Goal: Task Accomplishment & Management: Manage account settings

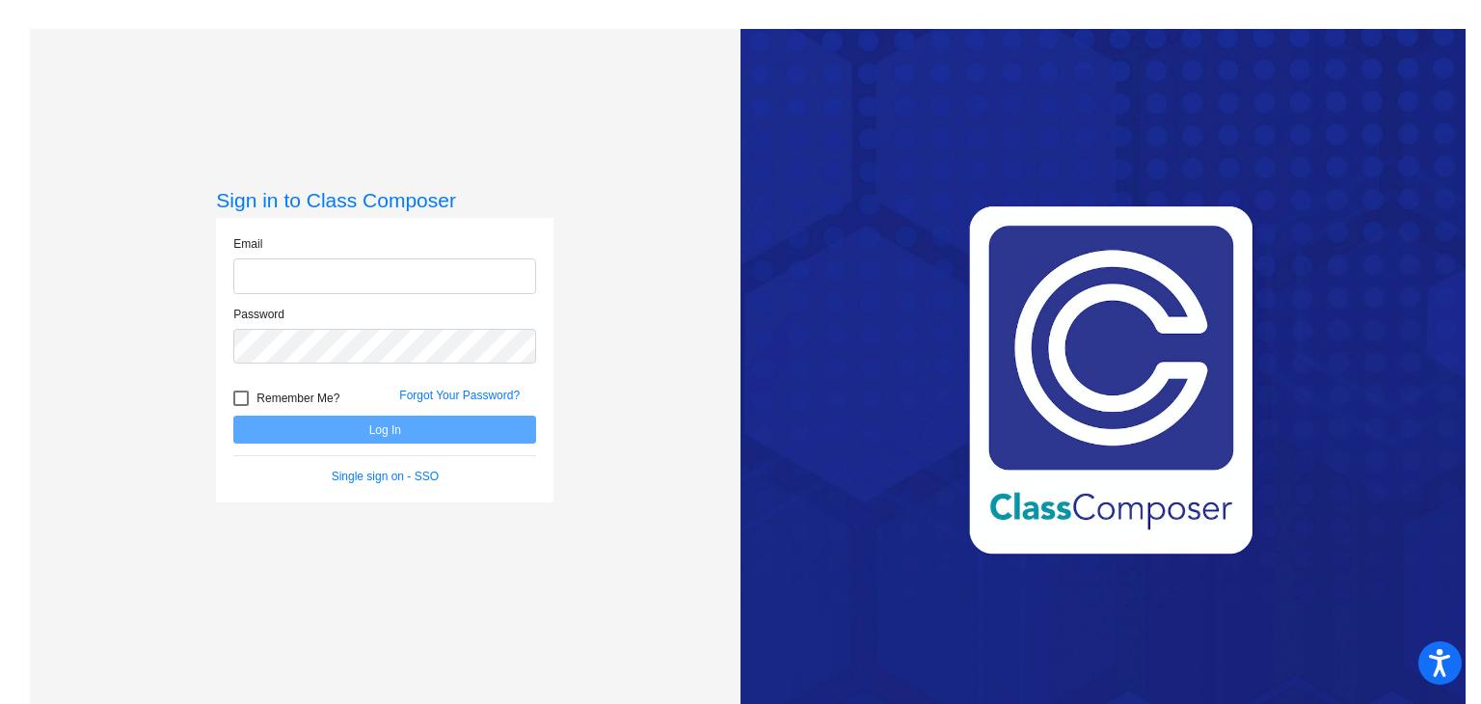
type input "[EMAIL_ADDRESS][PERSON_NAME][DOMAIN_NAME]"
click at [238, 399] on div at bounding box center [240, 397] width 15 height 15
click at [240, 406] on input "Remember Me?" at bounding box center [240, 406] width 1 height 1
checkbox input "true"
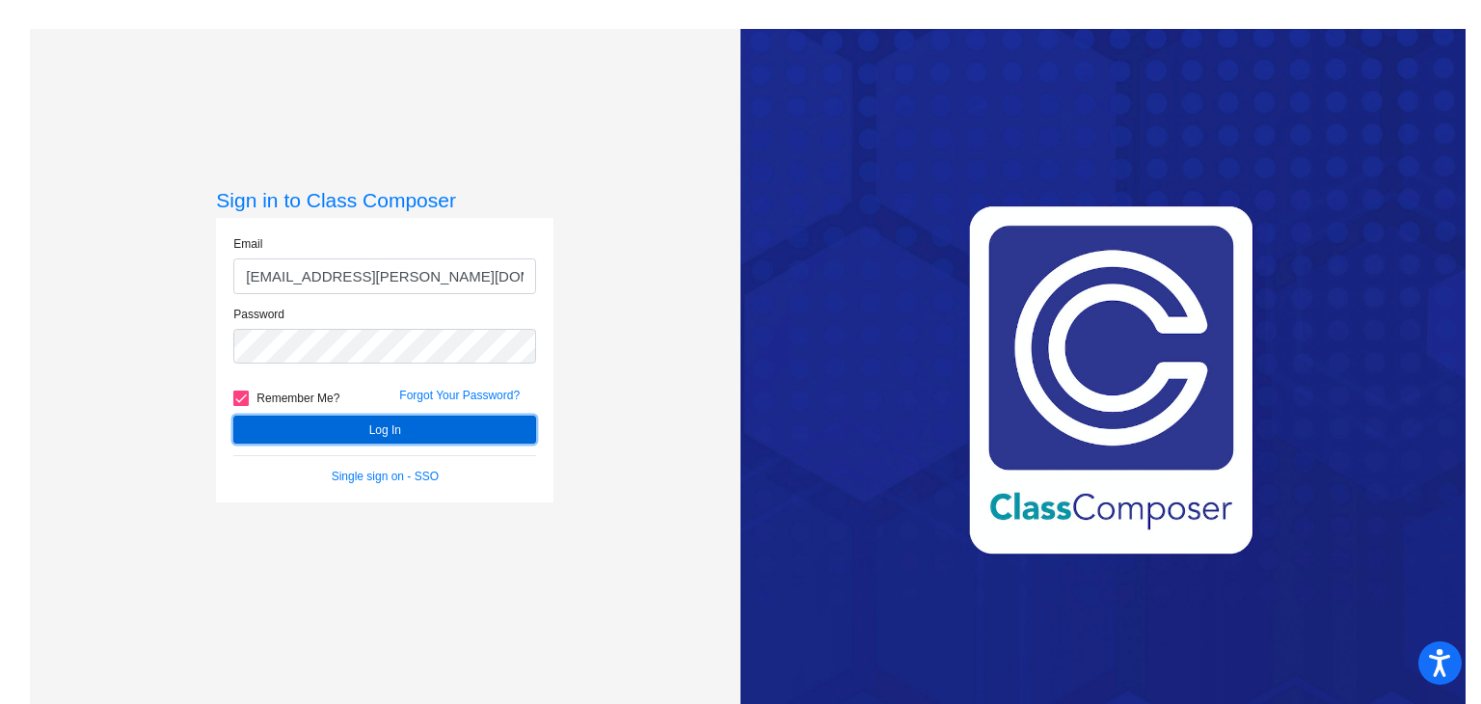
click at [289, 425] on button "Log In" at bounding box center [384, 429] width 303 height 28
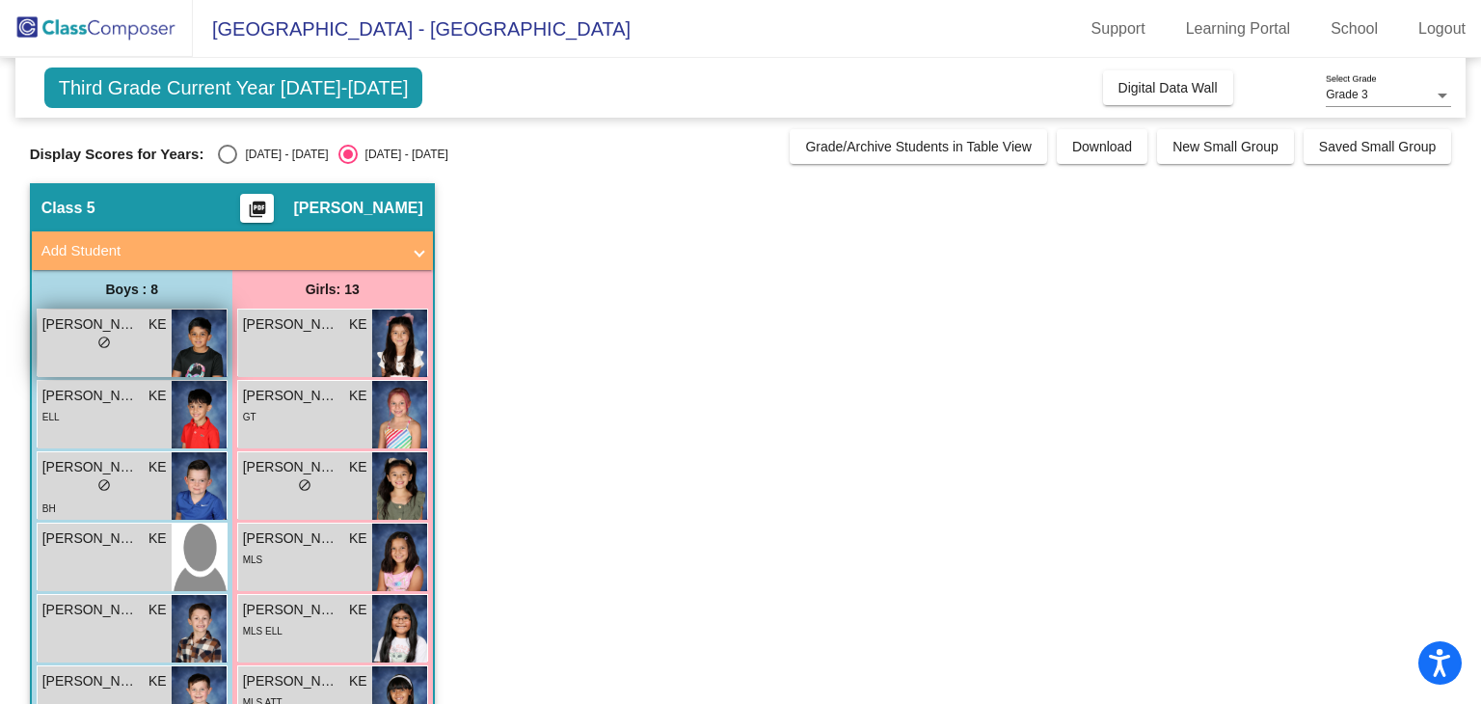
click at [178, 341] on img at bounding box center [199, 342] width 55 height 67
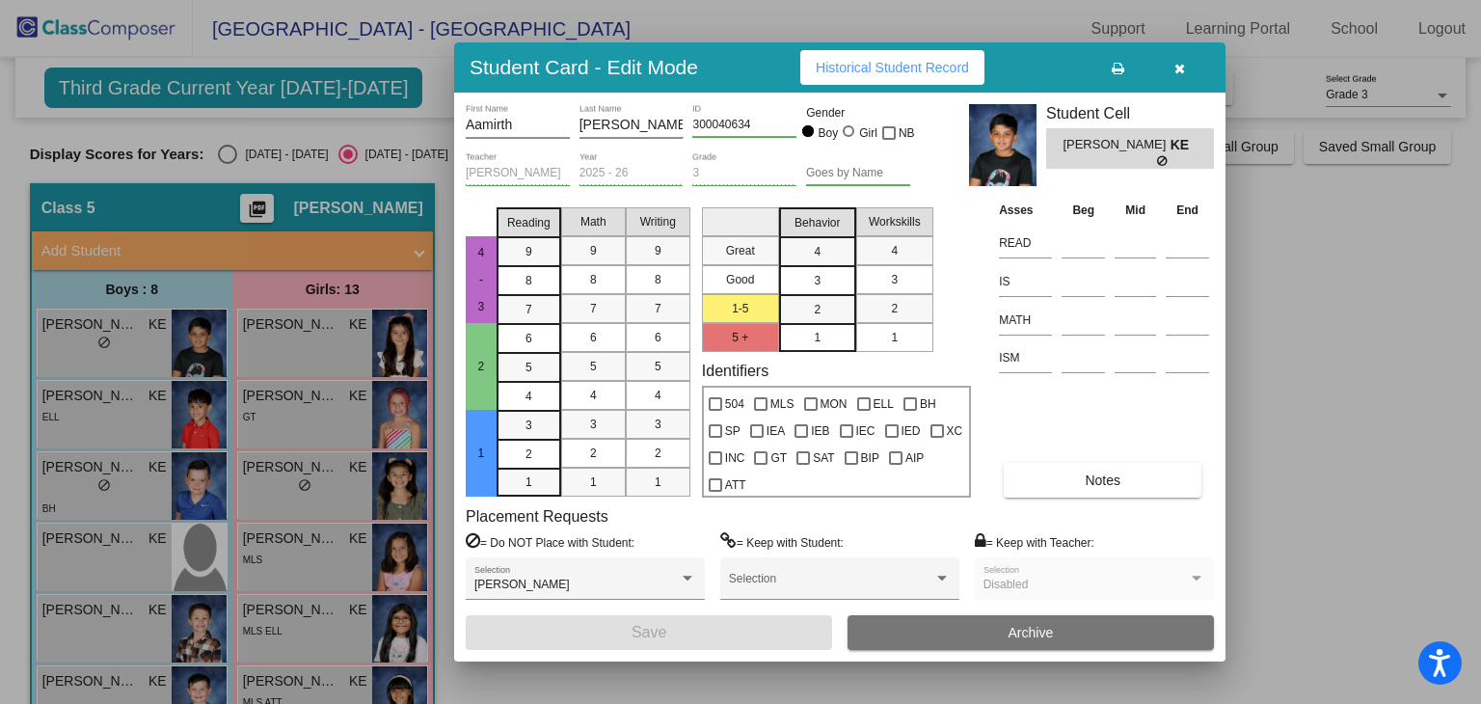
click at [197, 421] on div at bounding box center [740, 352] width 1481 height 704
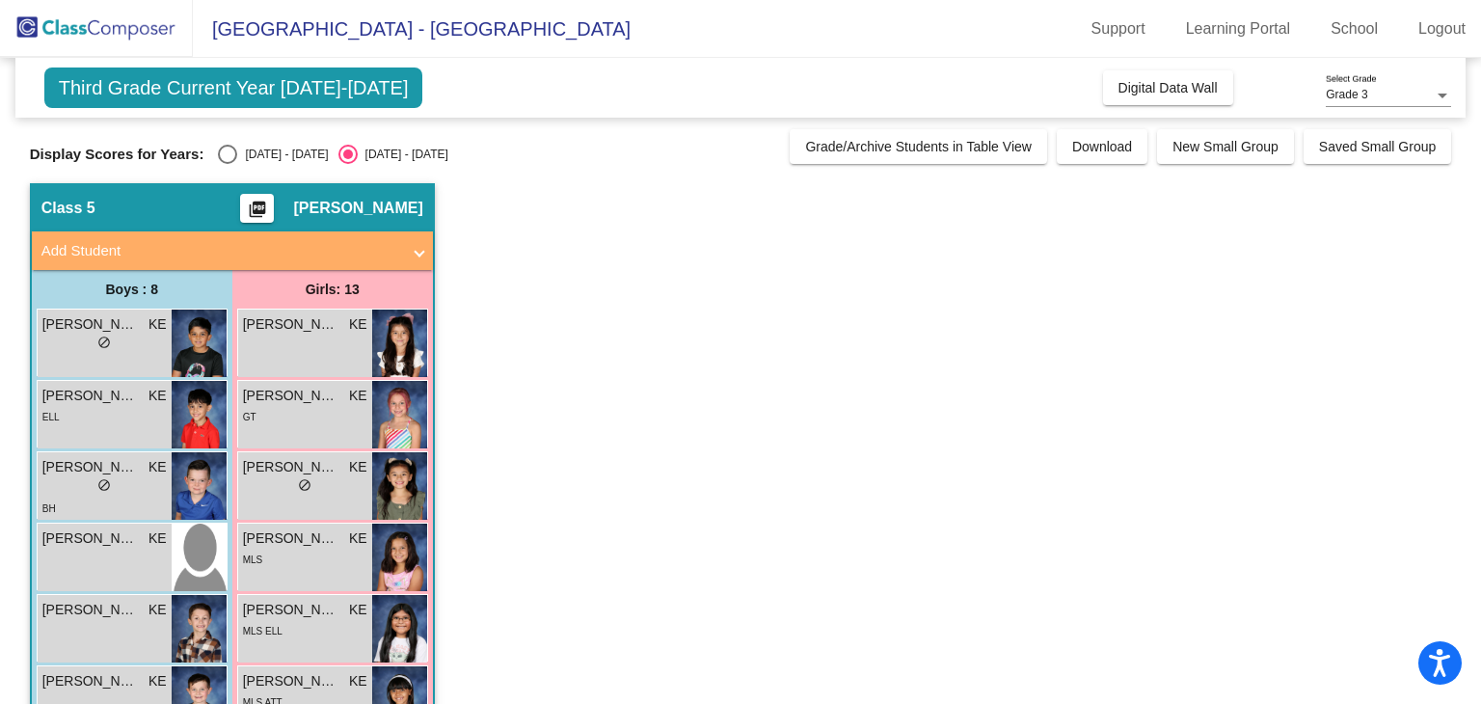
click at [197, 421] on img at bounding box center [199, 414] width 55 height 67
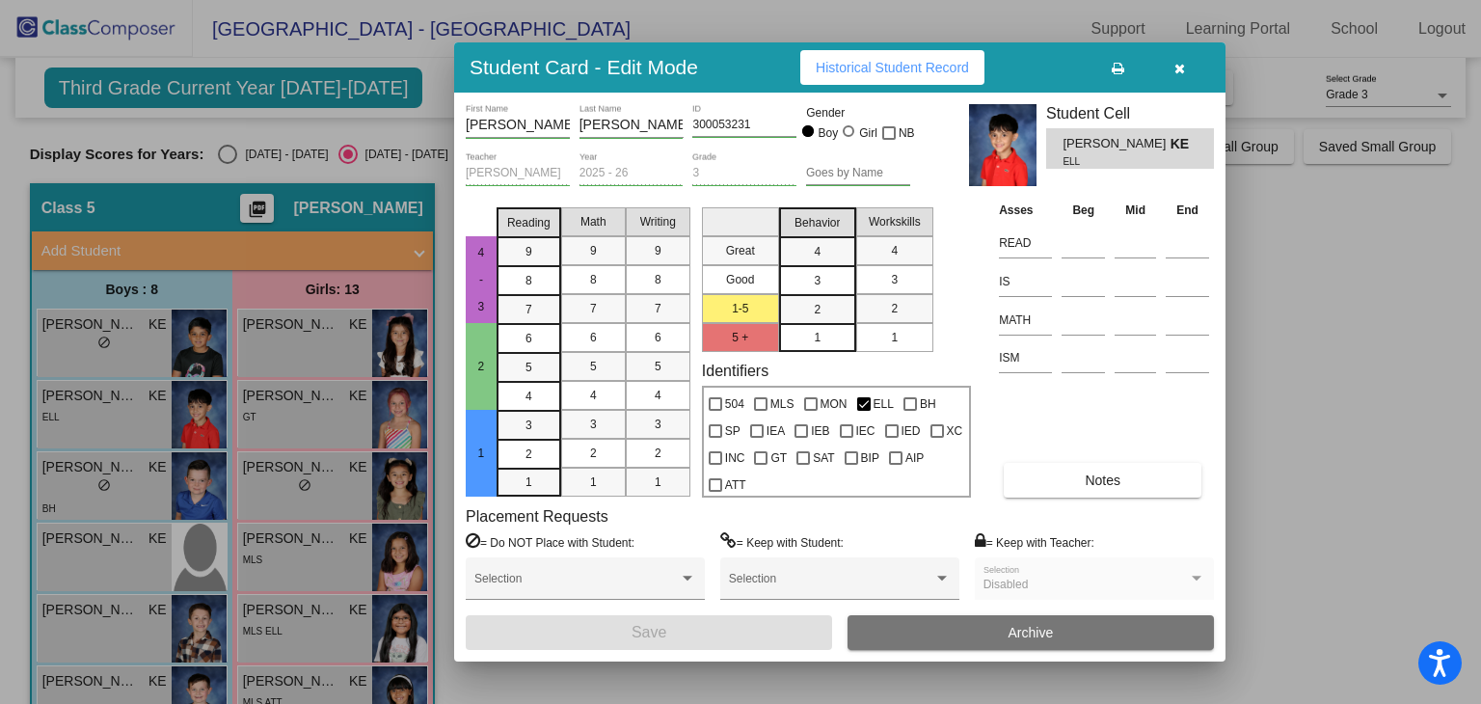
click at [195, 487] on div at bounding box center [740, 352] width 1481 height 704
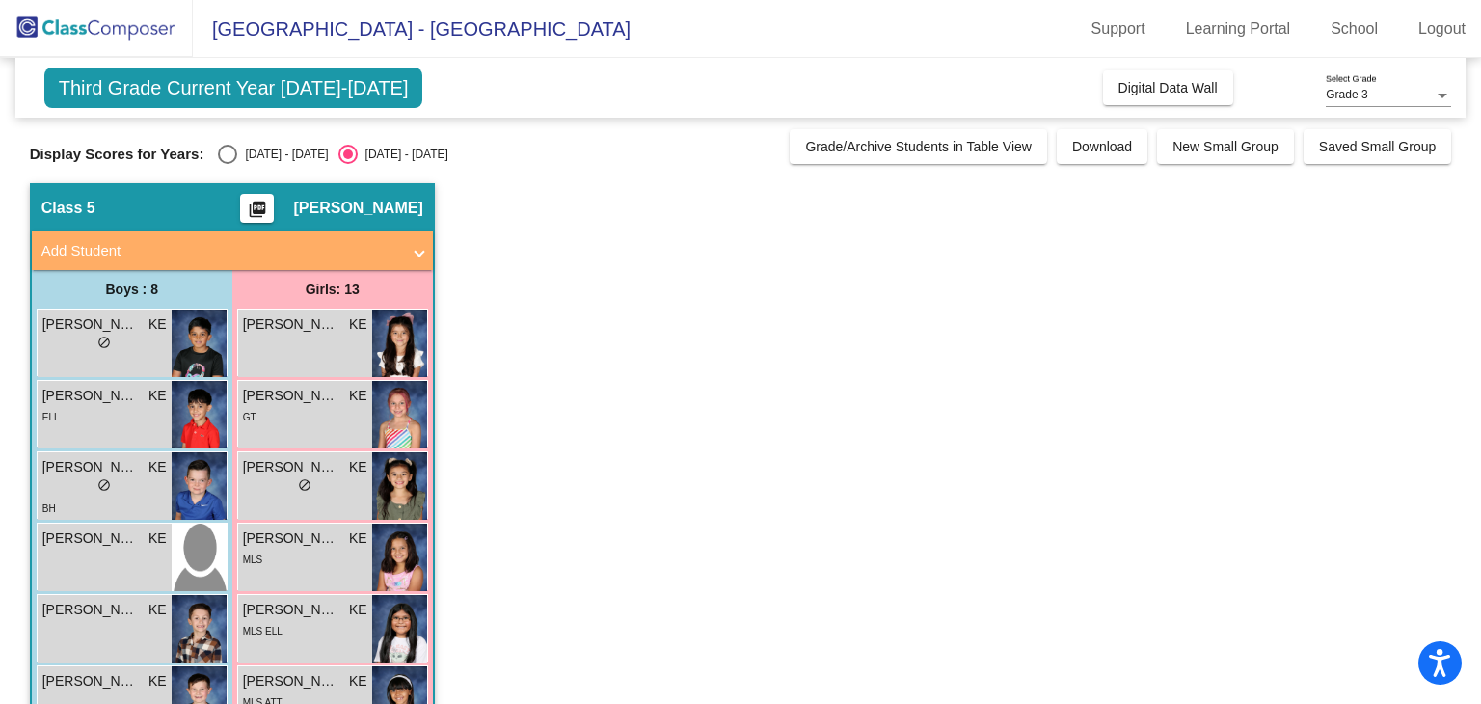
click at [195, 487] on img at bounding box center [199, 485] width 55 height 67
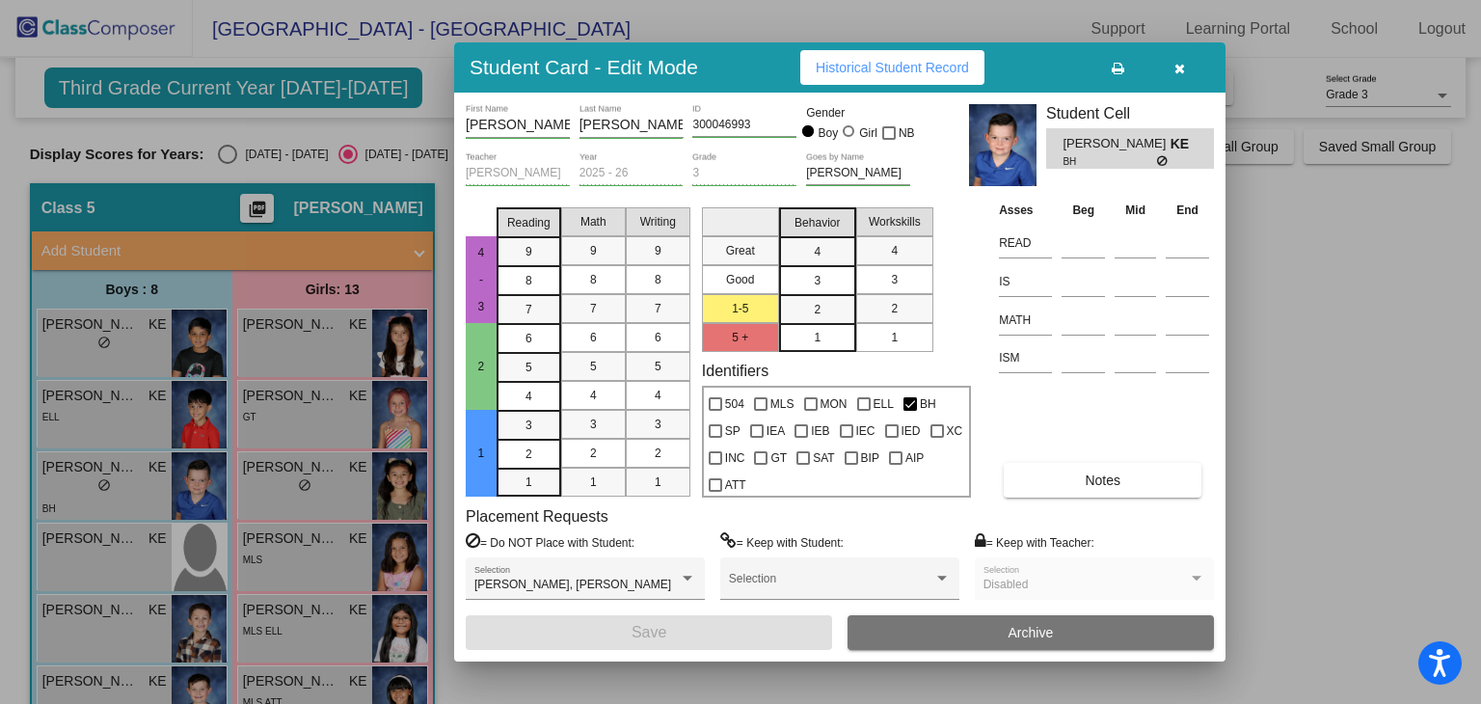
click at [200, 545] on div at bounding box center [740, 352] width 1481 height 704
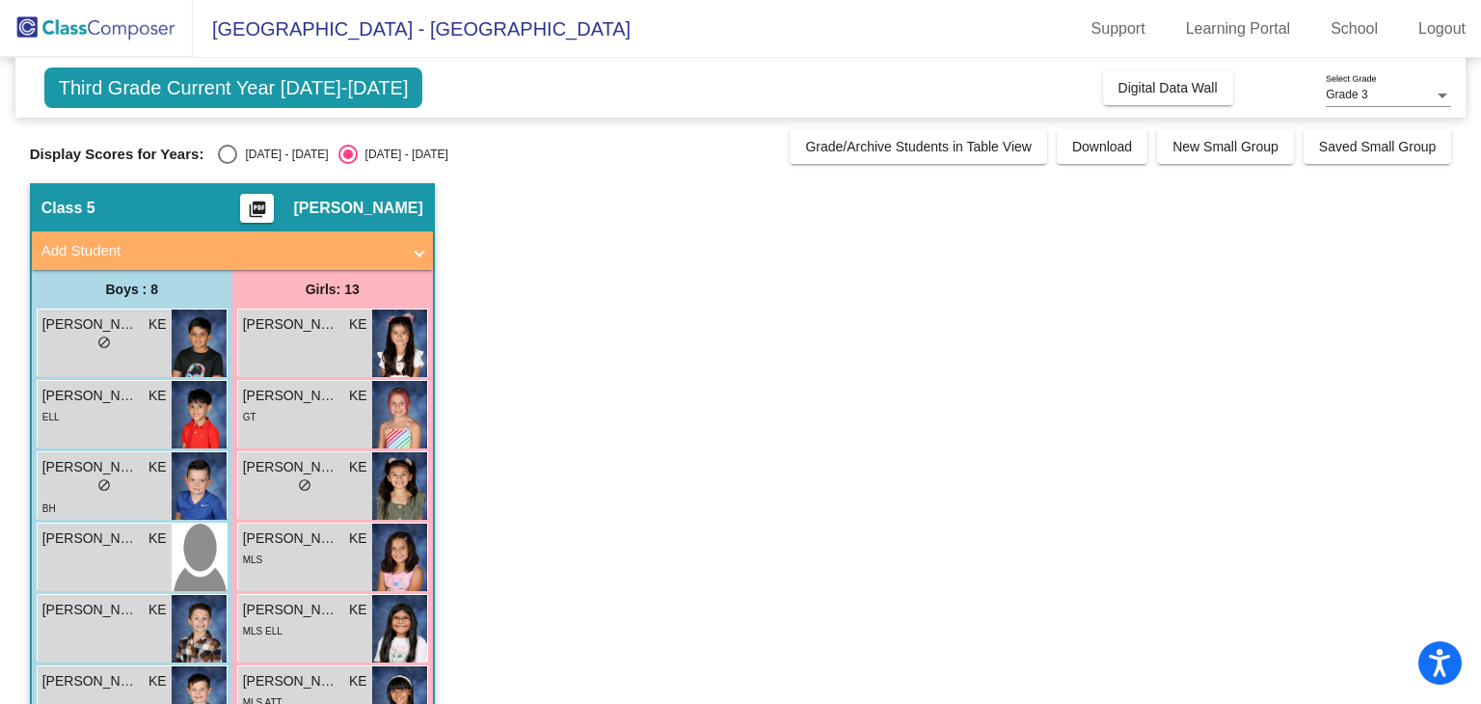
click at [200, 545] on img at bounding box center [199, 556] width 55 height 67
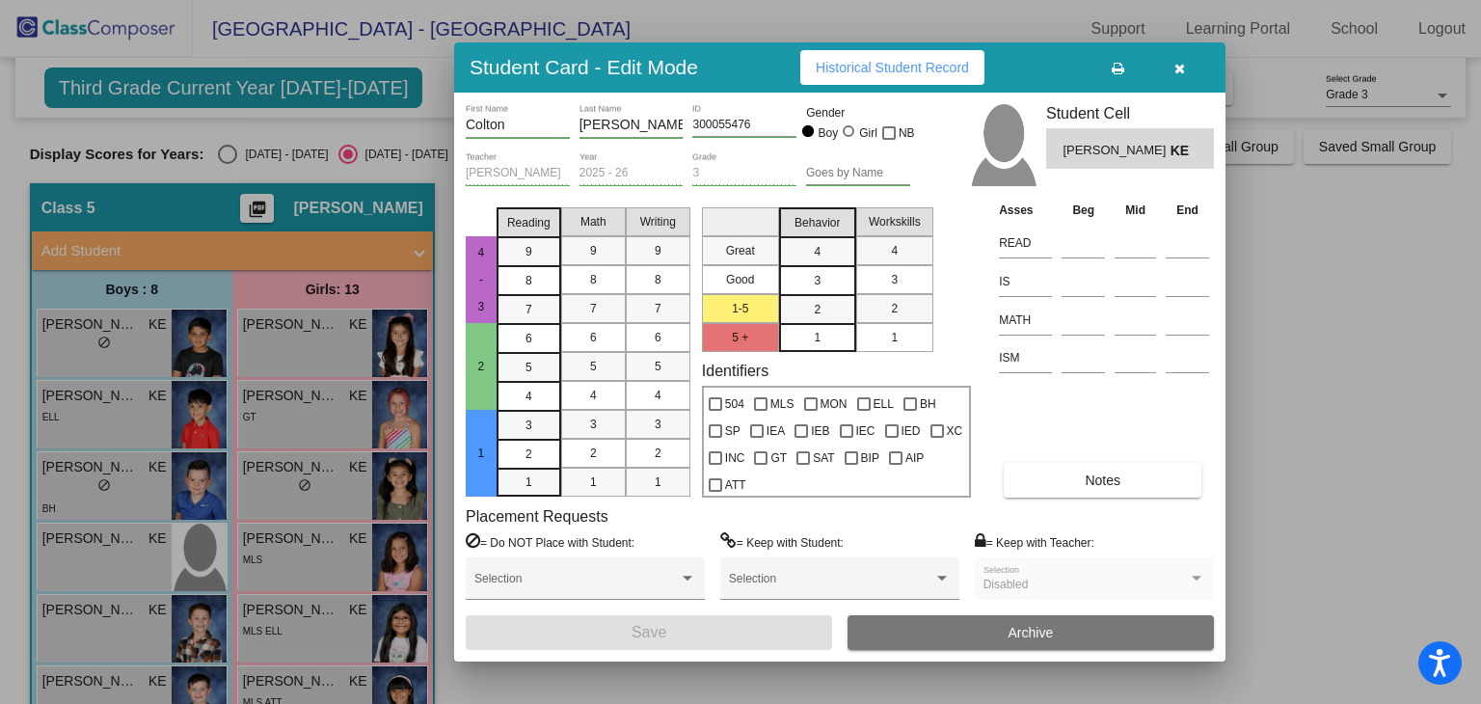
click at [196, 638] on div at bounding box center [740, 352] width 1481 height 704
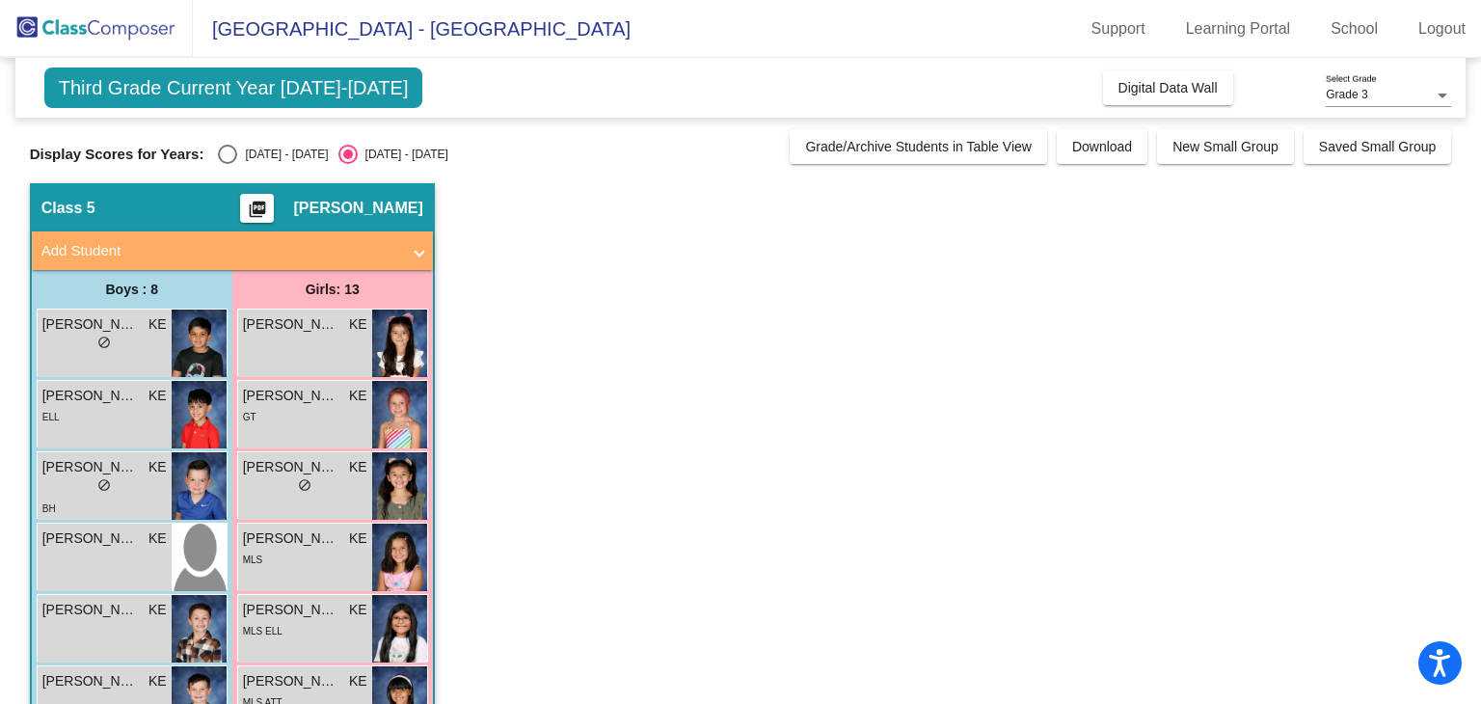
click at [196, 638] on img at bounding box center [199, 628] width 55 height 67
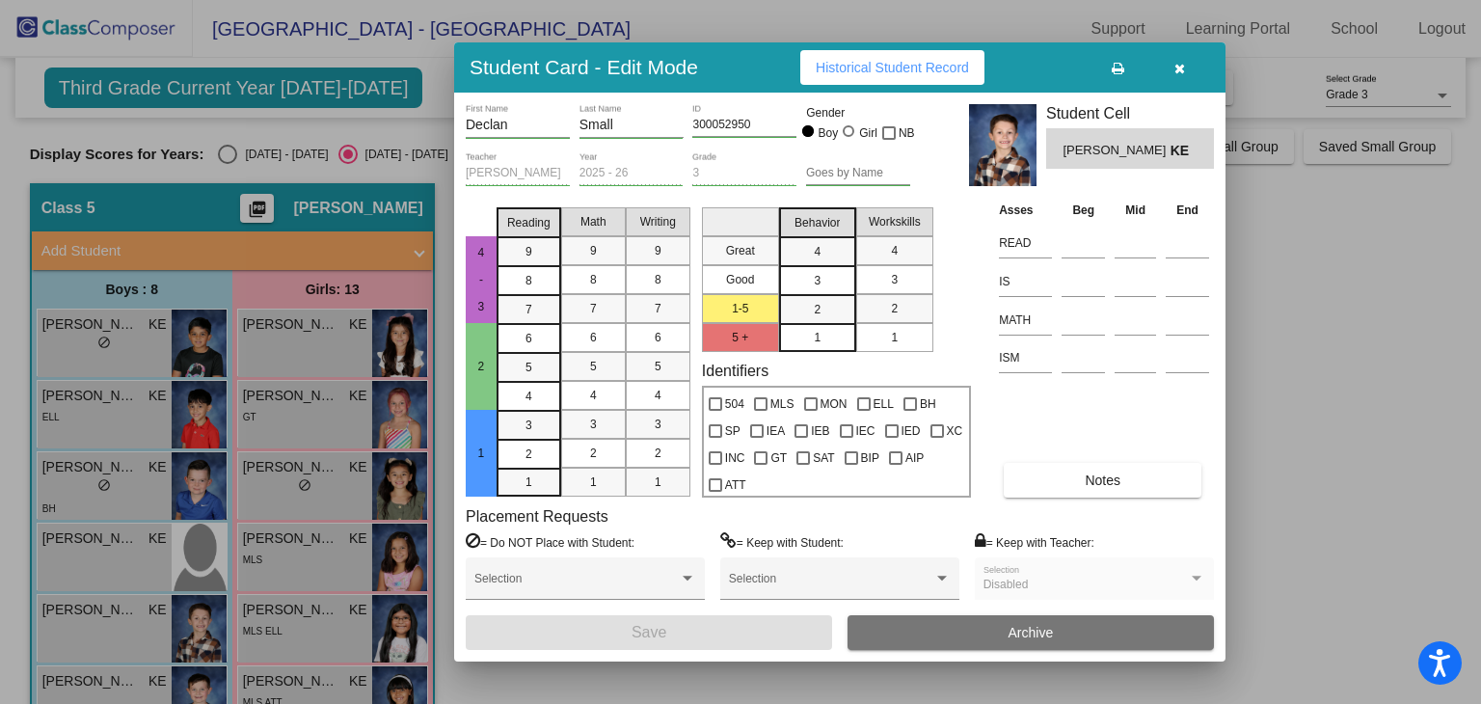
click at [1441, 317] on div at bounding box center [740, 352] width 1481 height 704
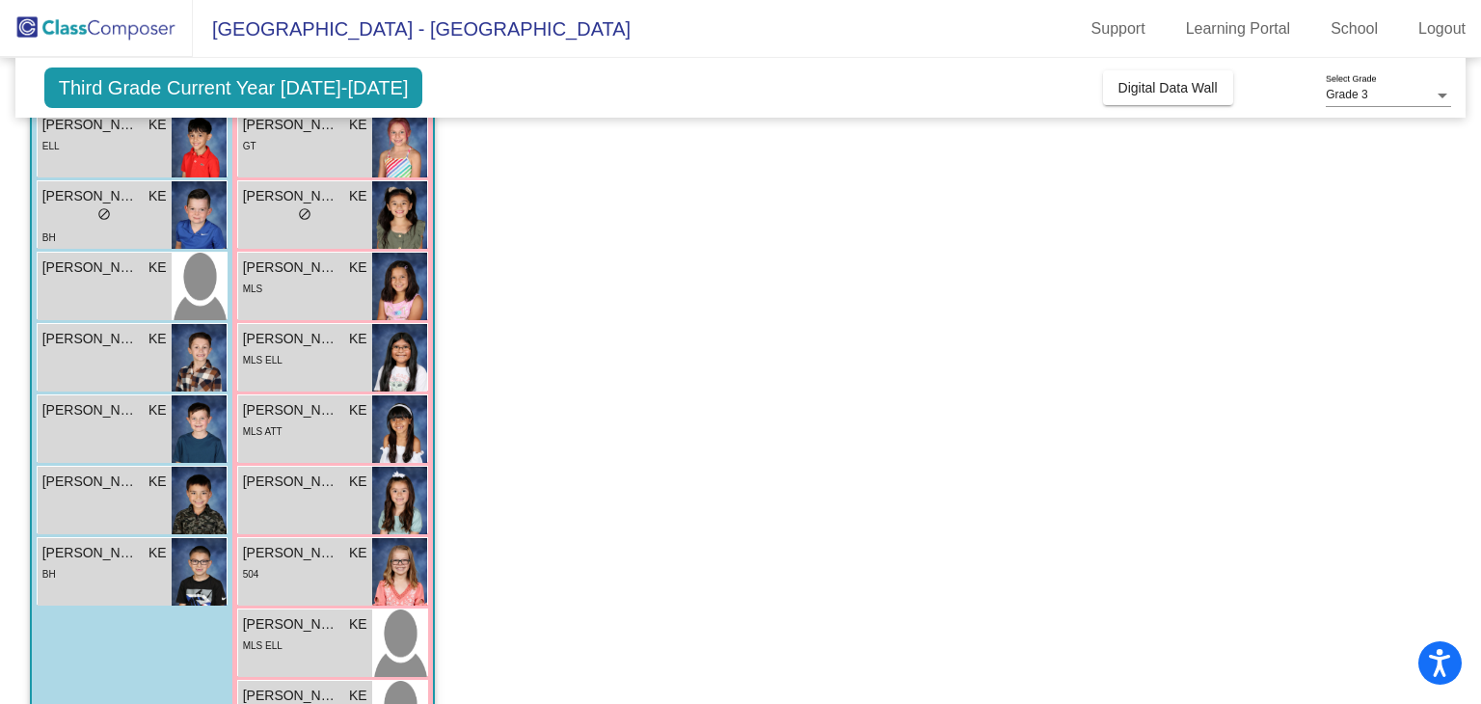
scroll to position [273, 0]
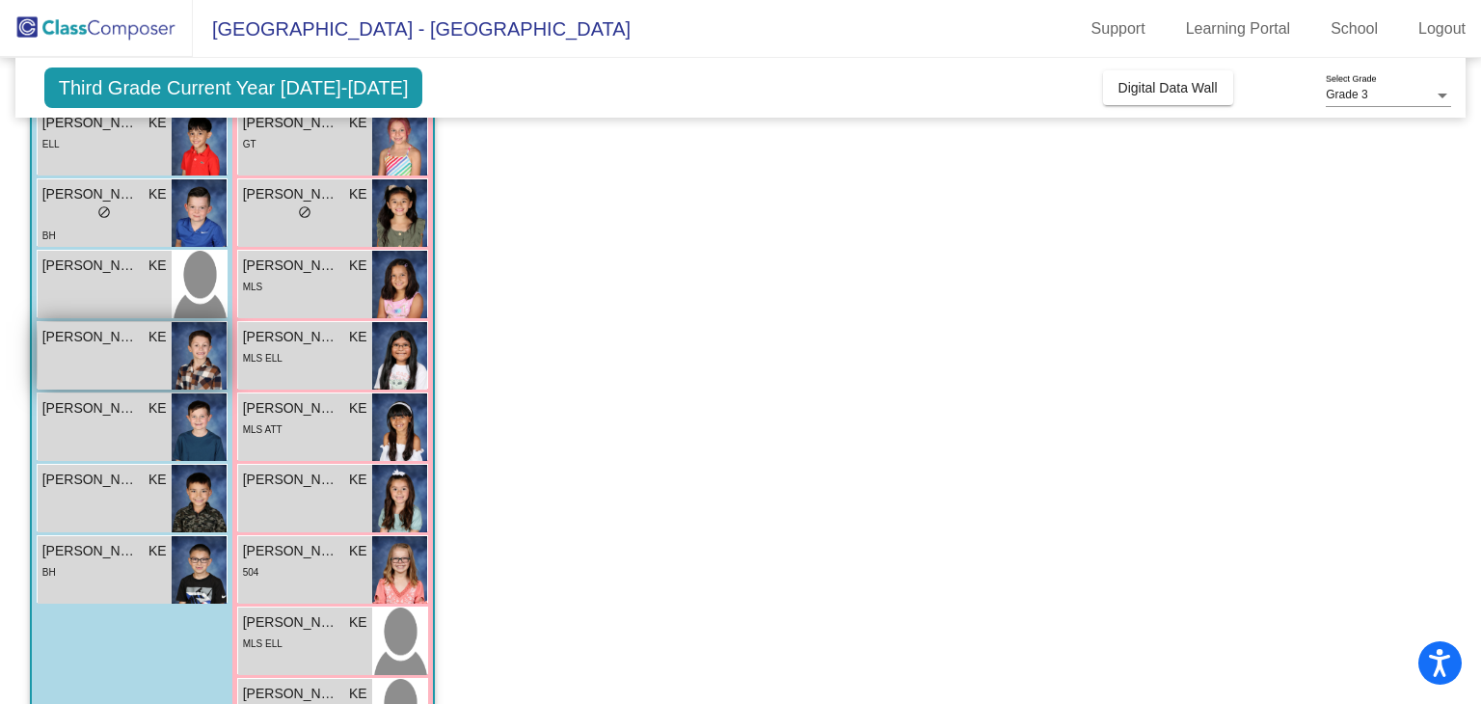
click at [185, 358] on img at bounding box center [199, 355] width 55 height 67
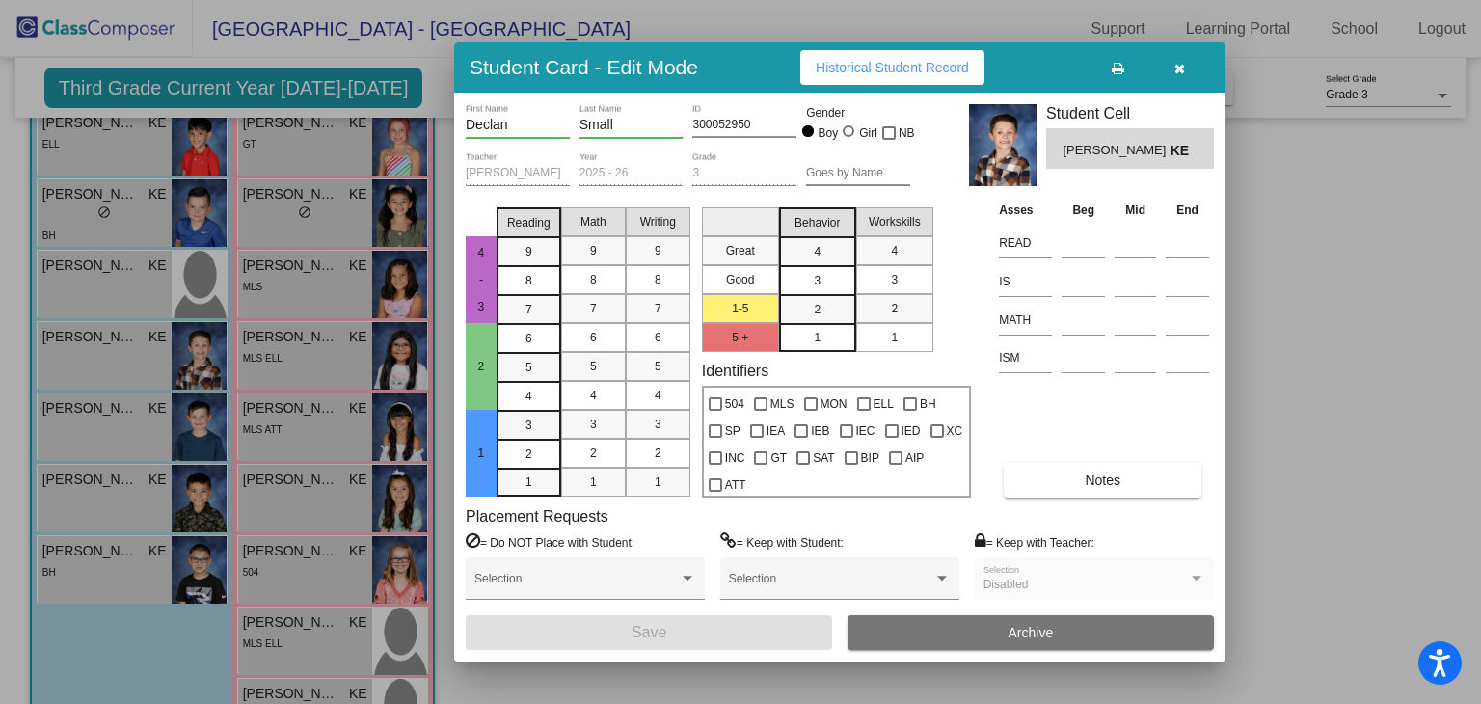
click at [189, 428] on div at bounding box center [740, 352] width 1481 height 704
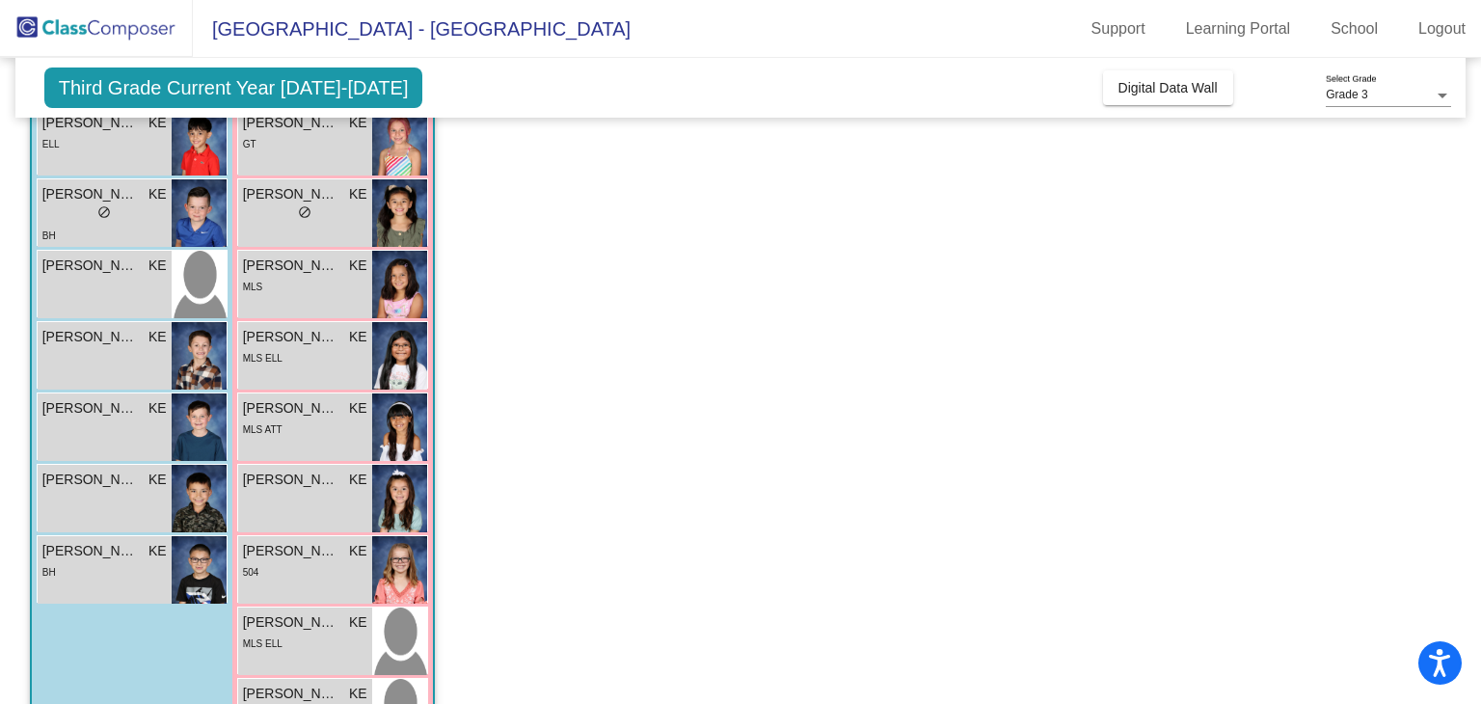
click at [189, 428] on img at bounding box center [199, 426] width 55 height 67
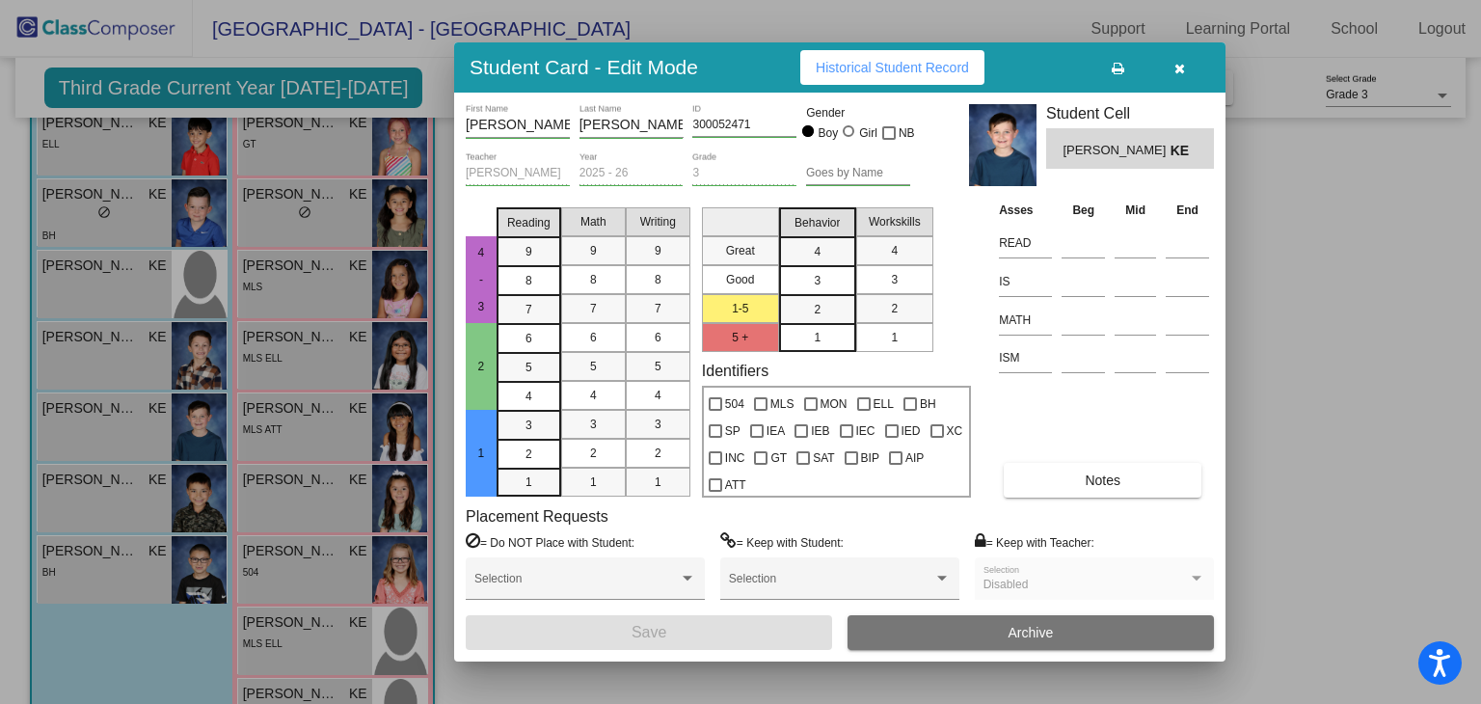
click at [199, 515] on div at bounding box center [740, 352] width 1481 height 704
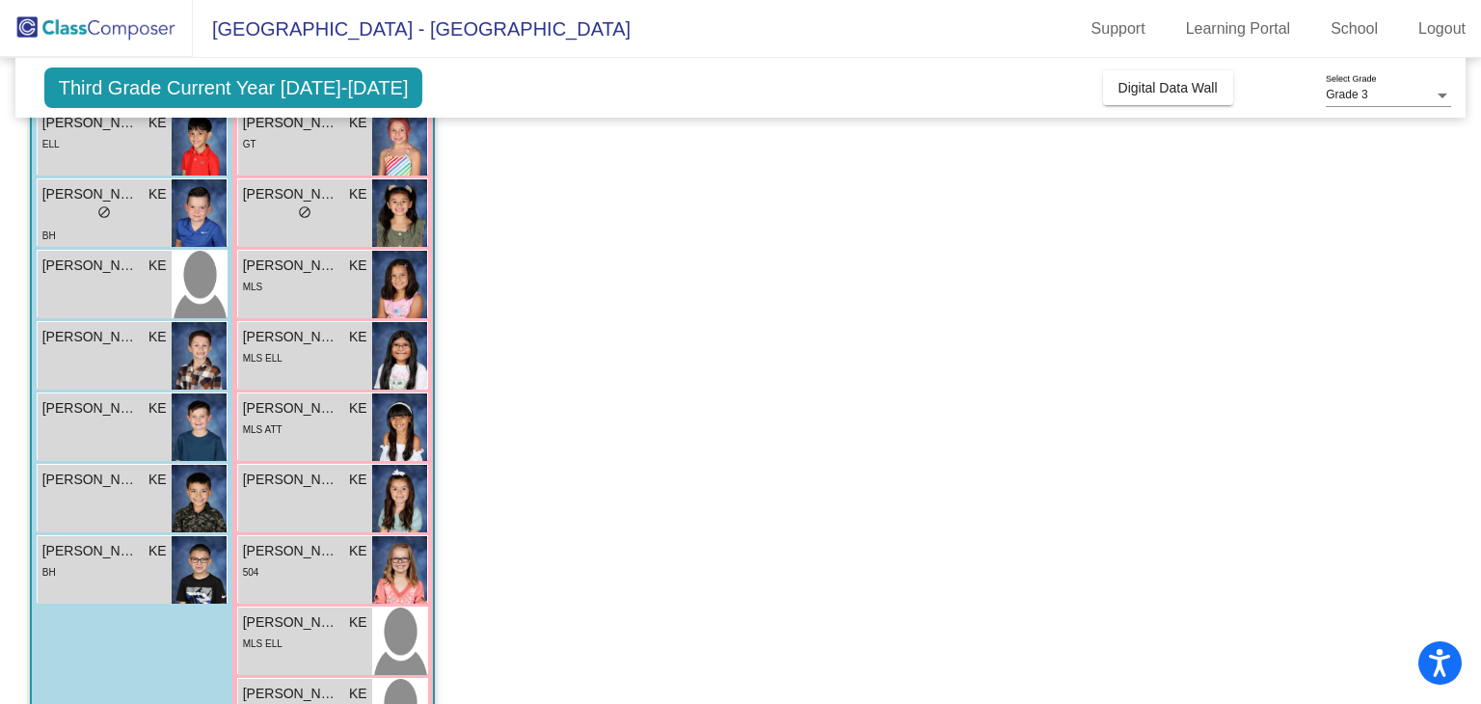
click at [199, 515] on img at bounding box center [199, 498] width 55 height 67
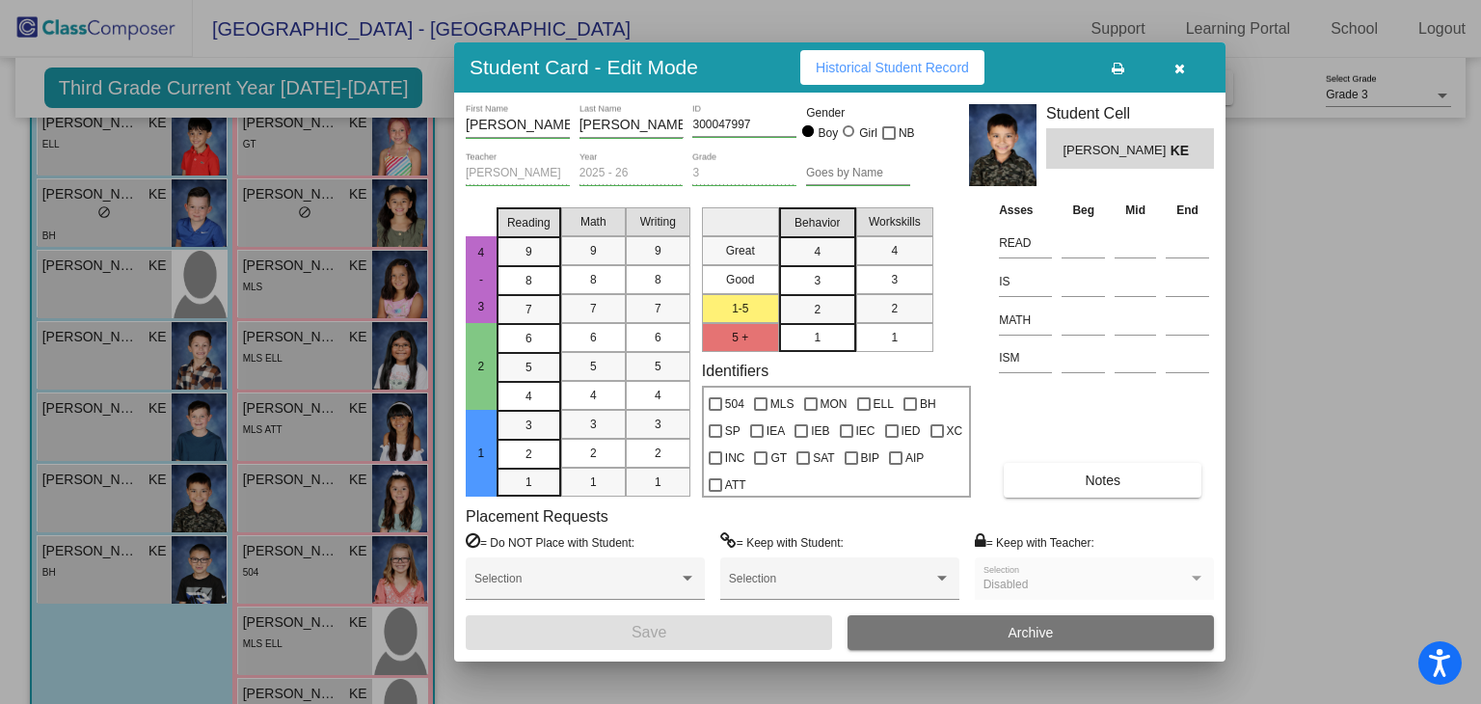
click at [201, 575] on div at bounding box center [740, 352] width 1481 height 704
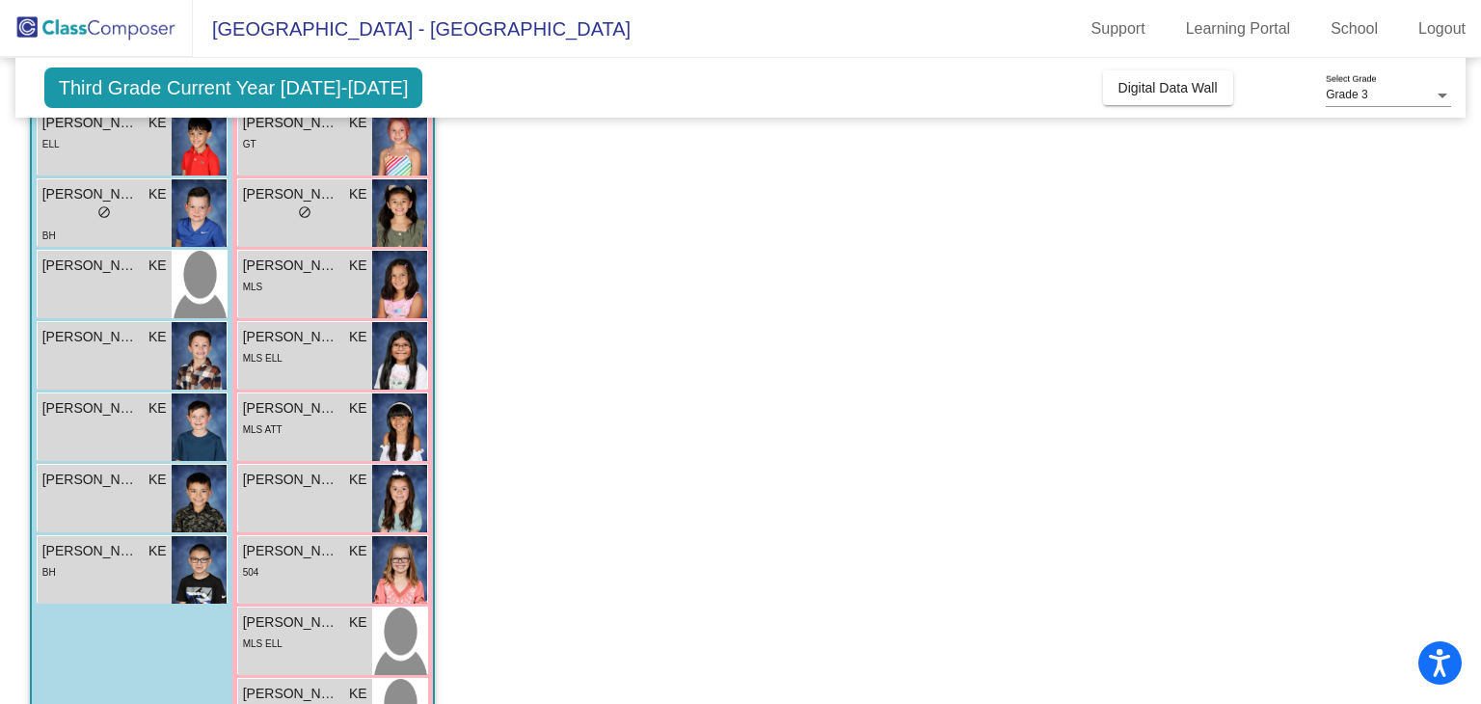
click at [201, 575] on img at bounding box center [199, 569] width 55 height 67
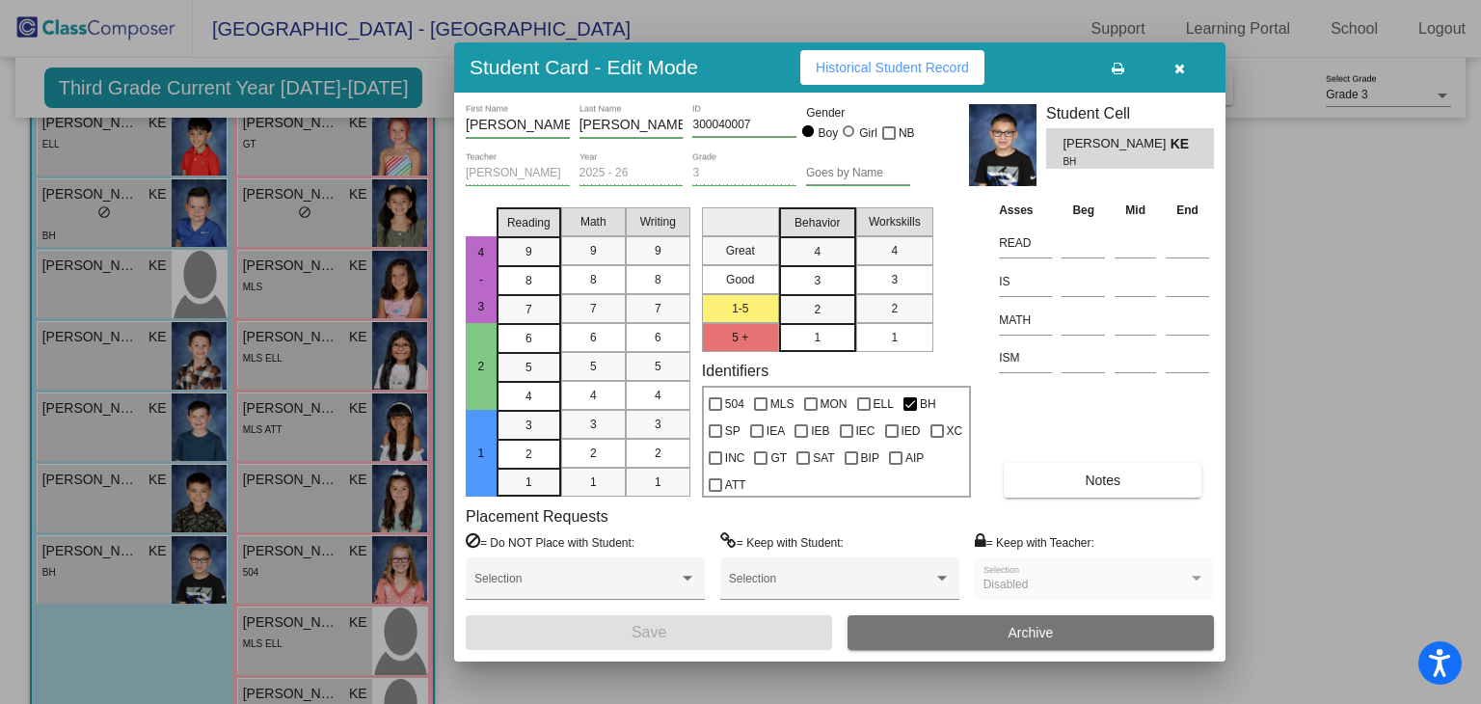
click at [397, 140] on div at bounding box center [740, 352] width 1481 height 704
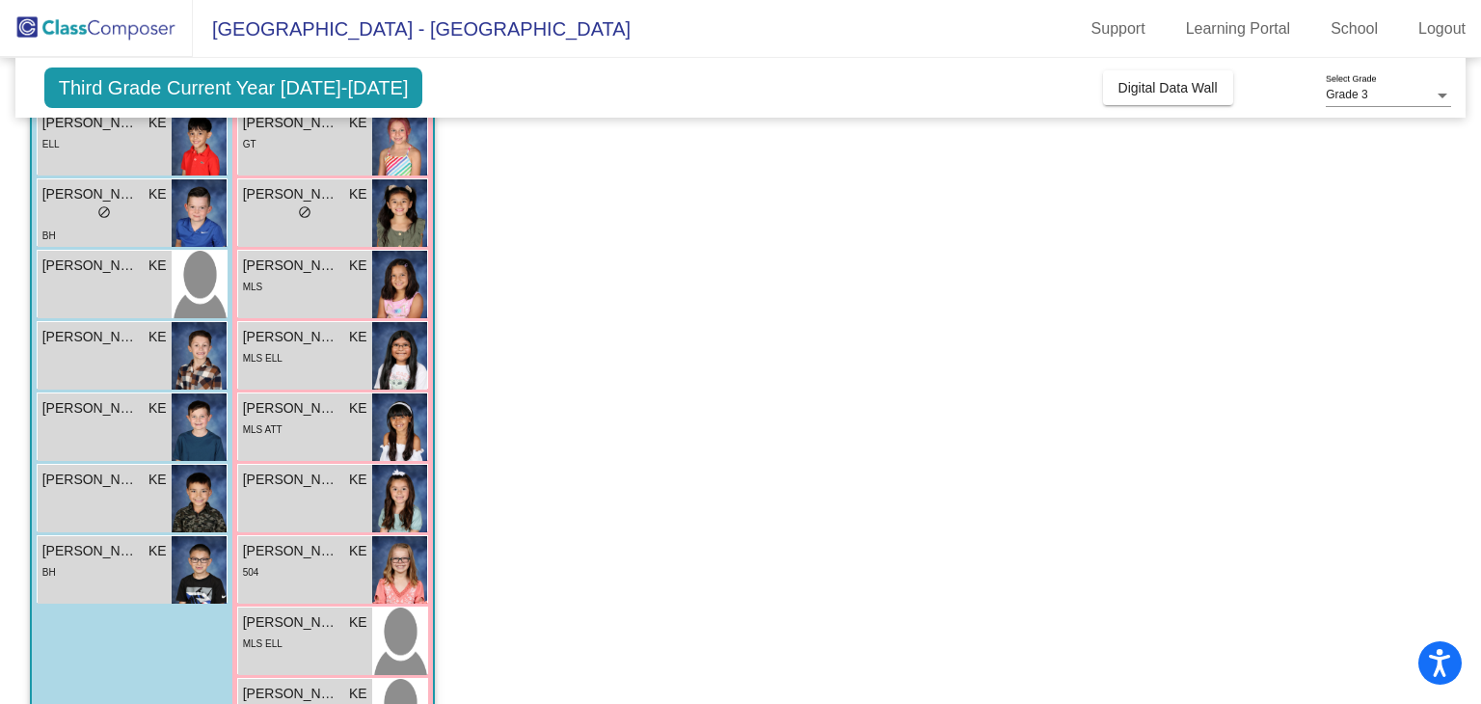
click at [397, 140] on img at bounding box center [399, 141] width 55 height 67
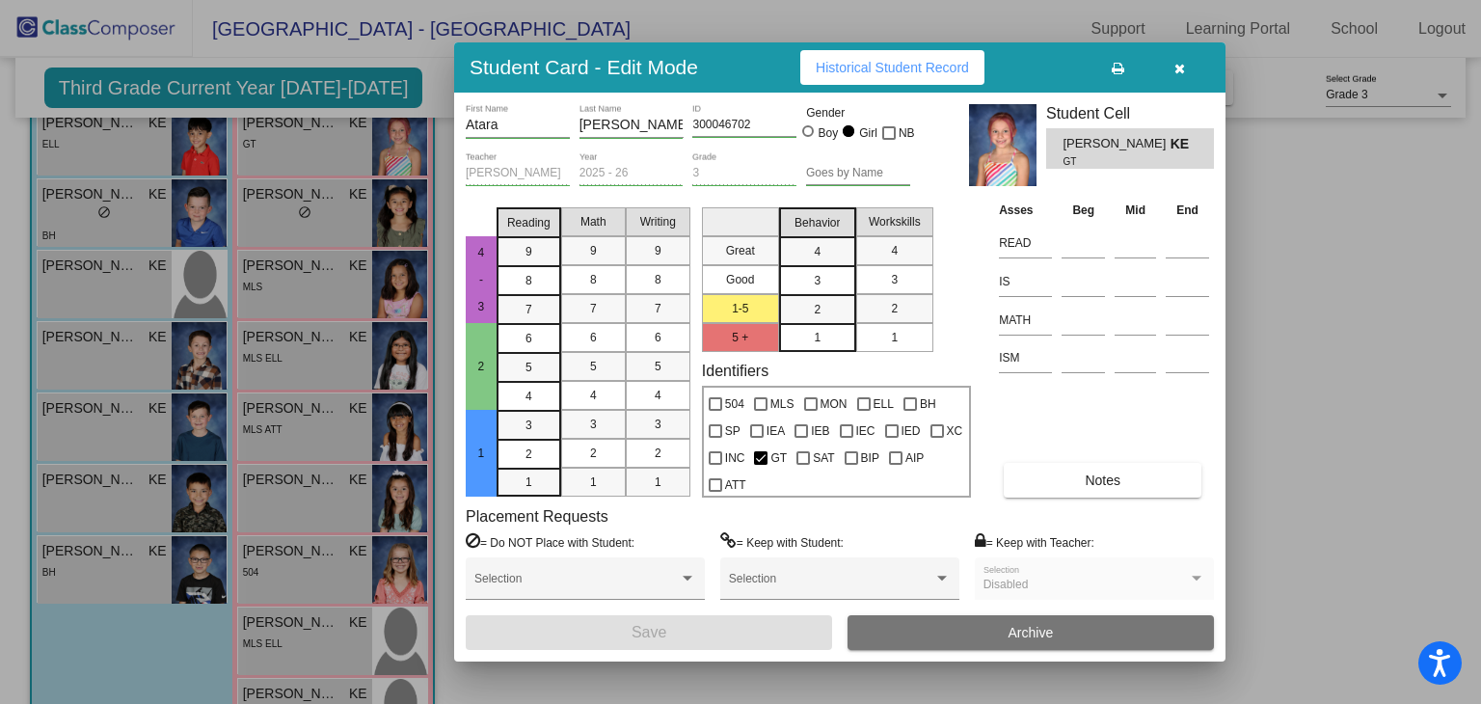
click at [394, 224] on div at bounding box center [740, 352] width 1481 height 704
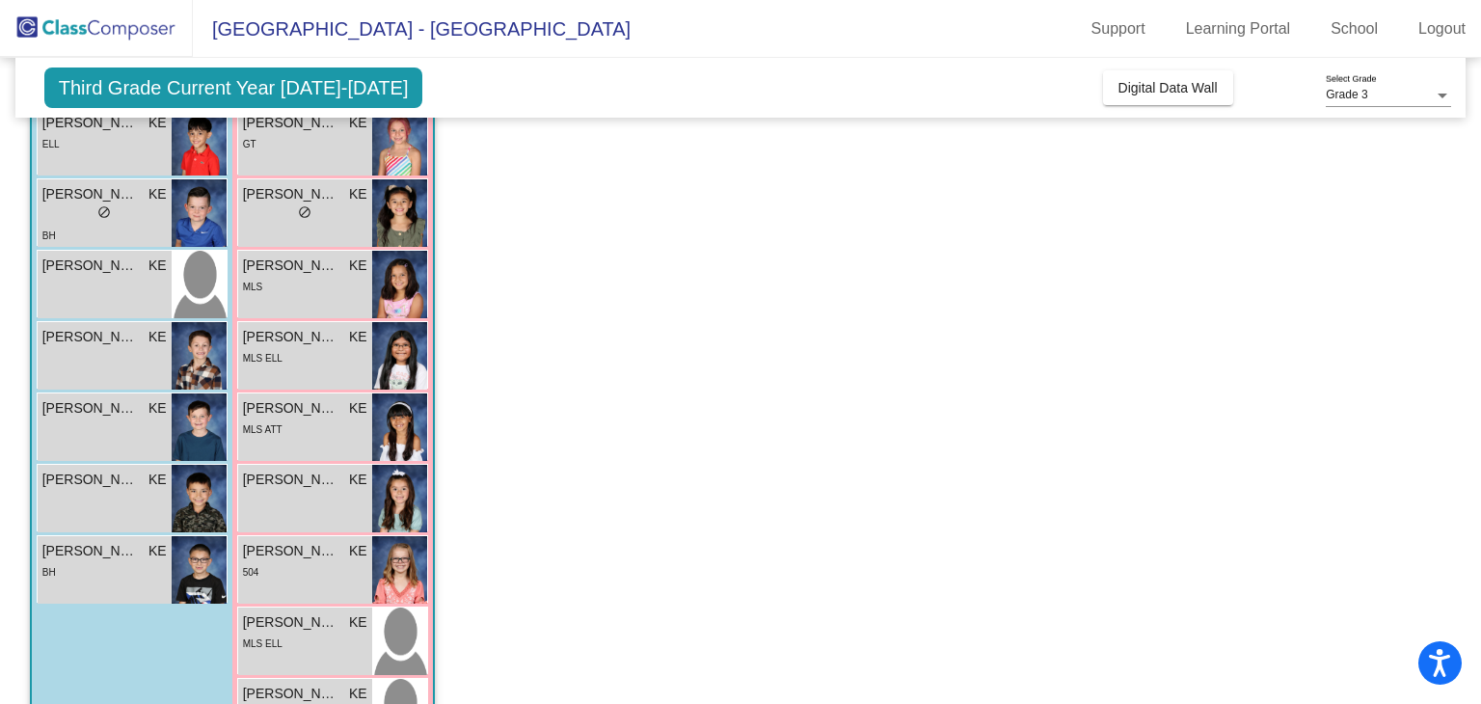
click at [394, 224] on img at bounding box center [399, 212] width 55 height 67
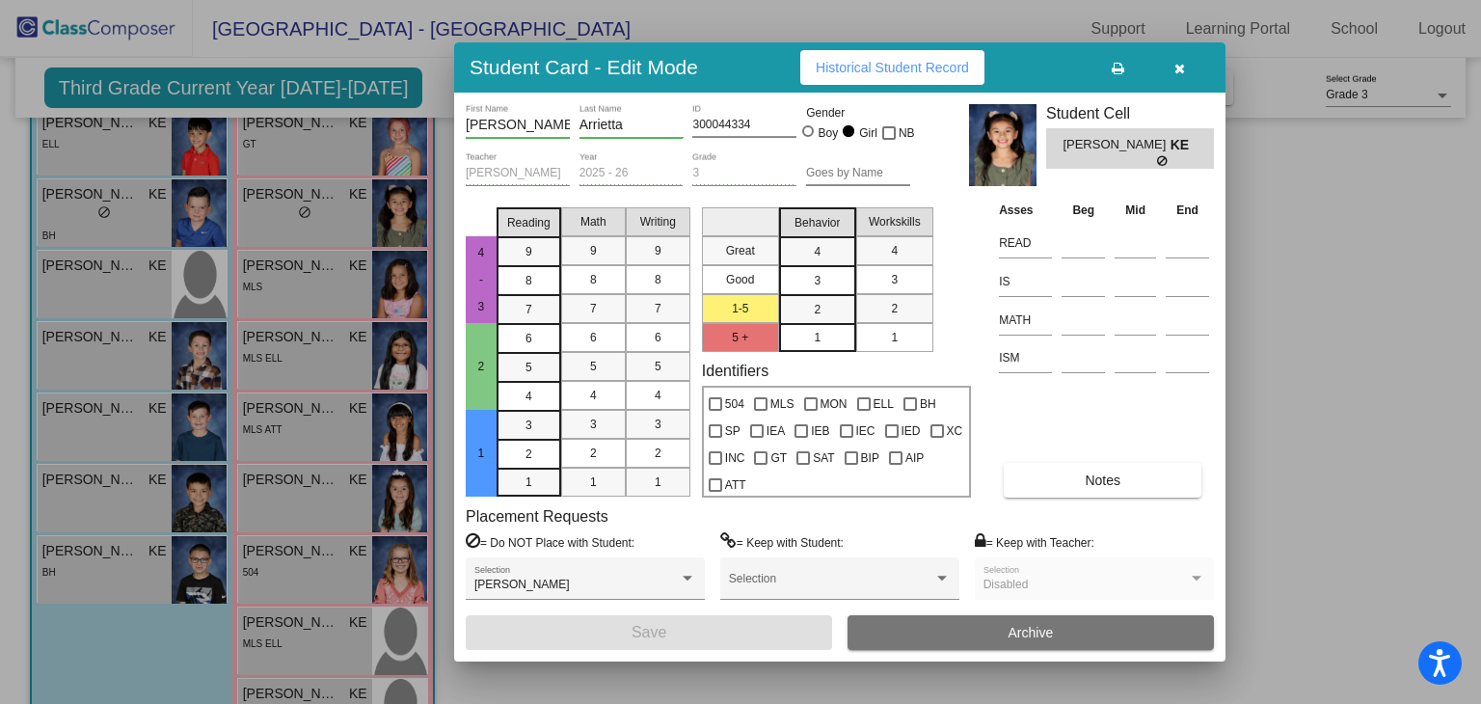
click at [393, 298] on div at bounding box center [740, 352] width 1481 height 704
click at [393, 298] on img at bounding box center [399, 284] width 55 height 67
click at [397, 369] on div at bounding box center [740, 352] width 1481 height 704
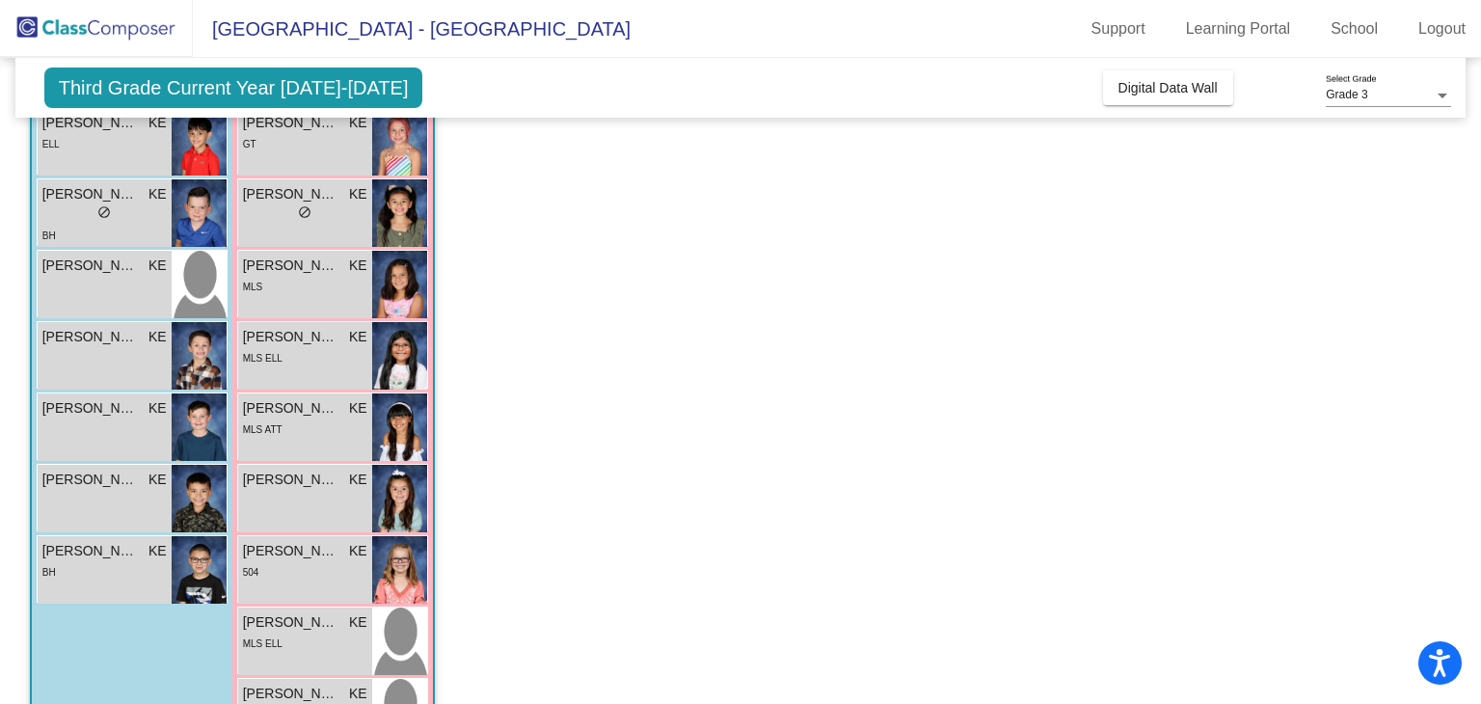
click at [397, 369] on img at bounding box center [399, 355] width 55 height 67
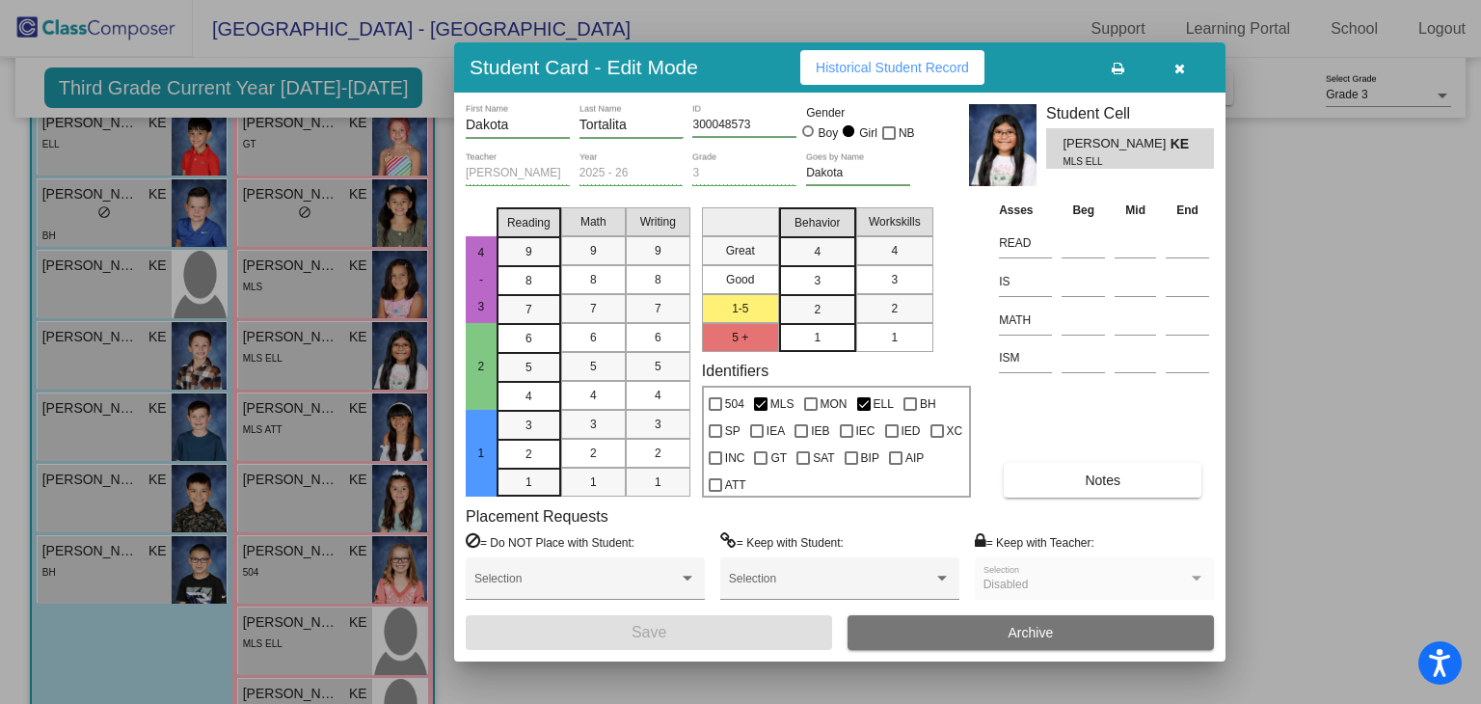
click at [397, 409] on div at bounding box center [740, 352] width 1481 height 704
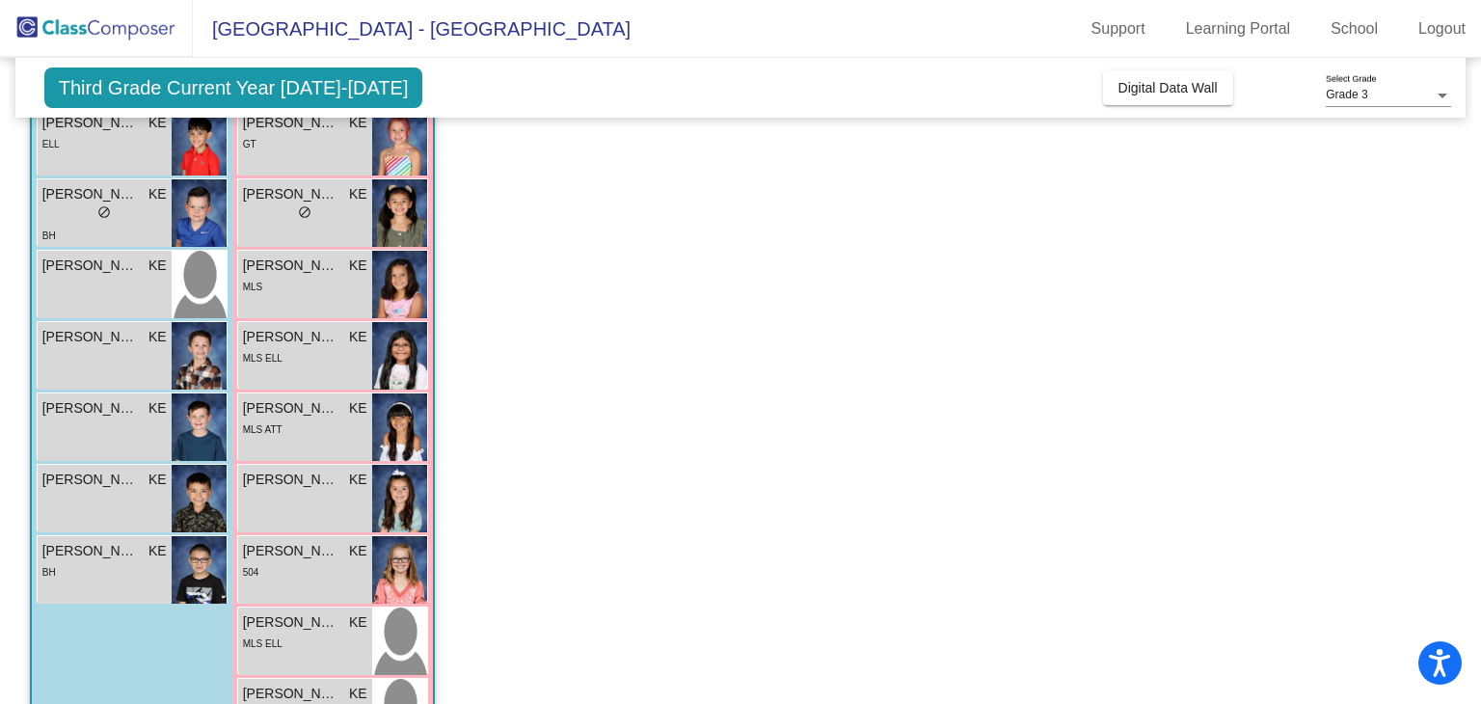
click at [397, 409] on img at bounding box center [399, 426] width 55 height 67
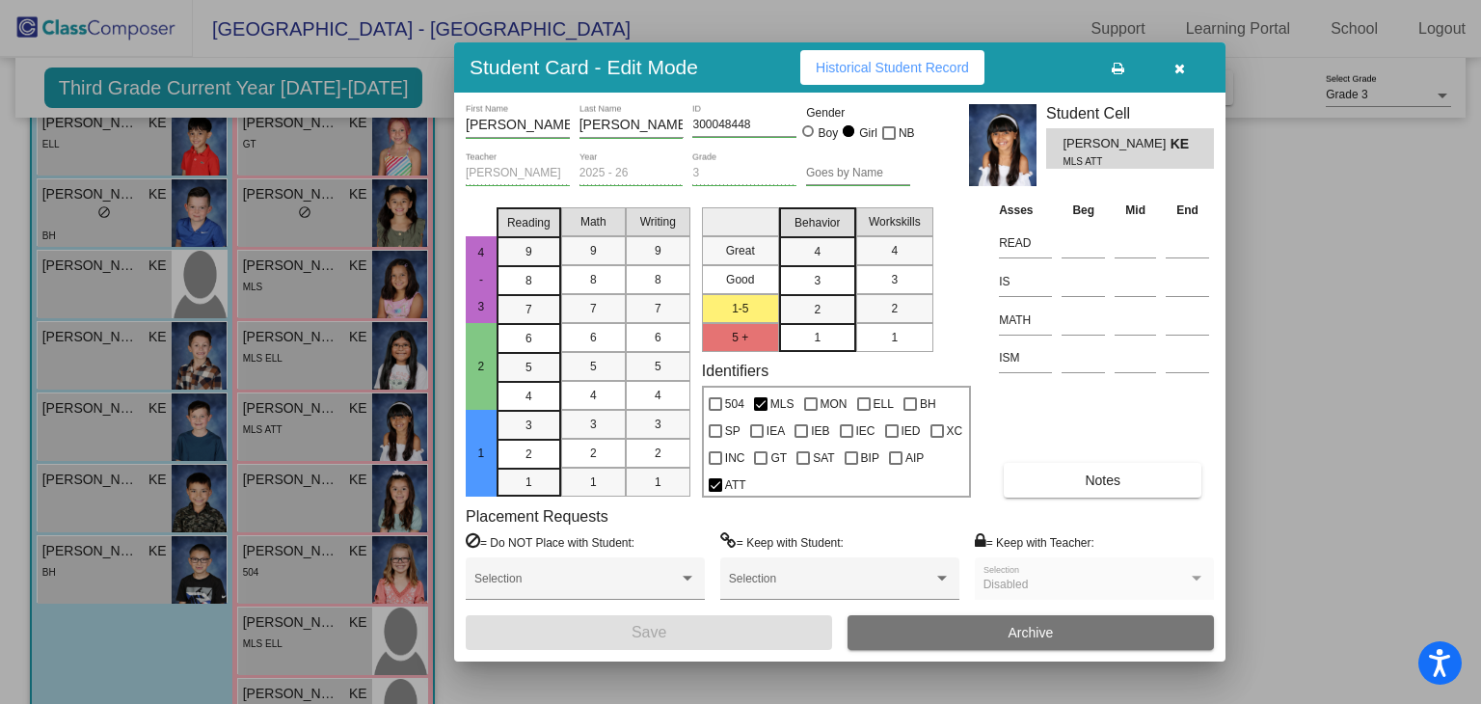
click at [395, 502] on div at bounding box center [740, 352] width 1481 height 704
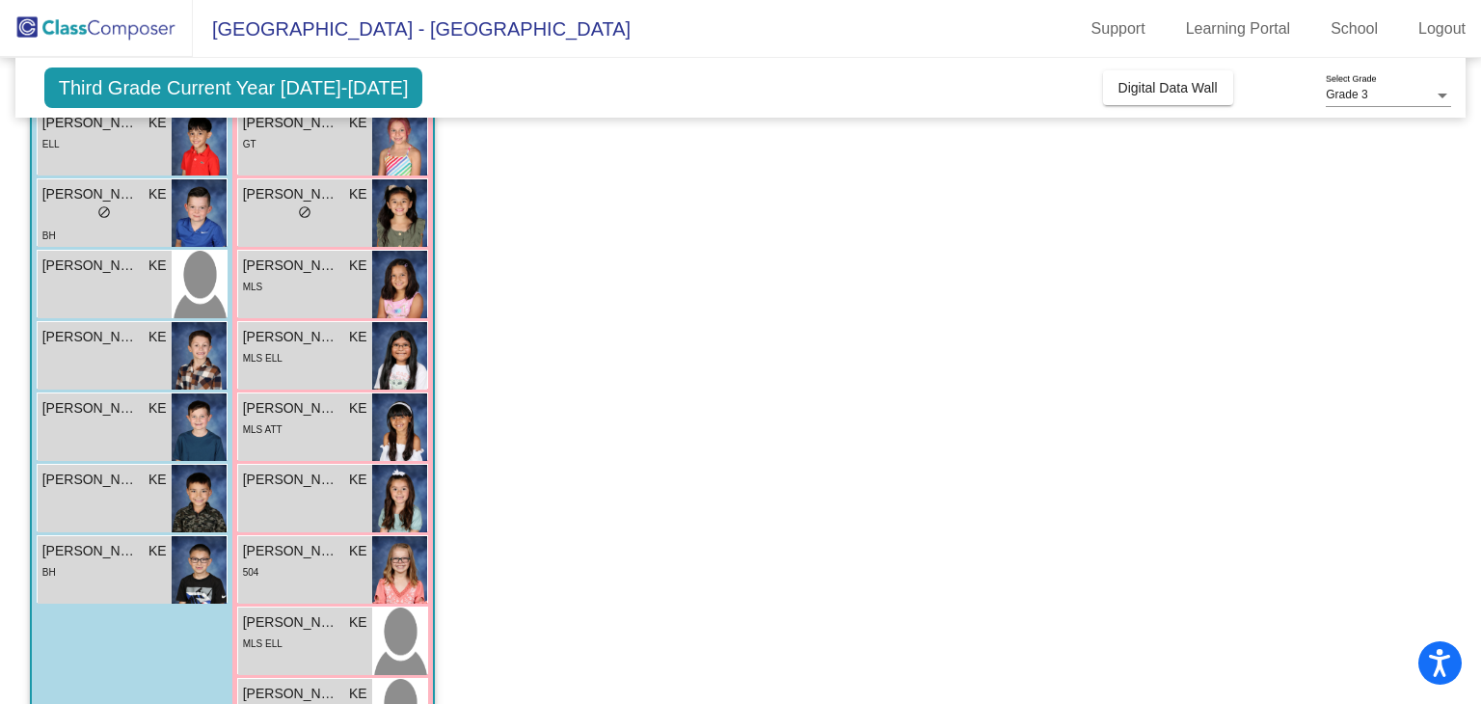
click at [395, 502] on img at bounding box center [399, 498] width 55 height 67
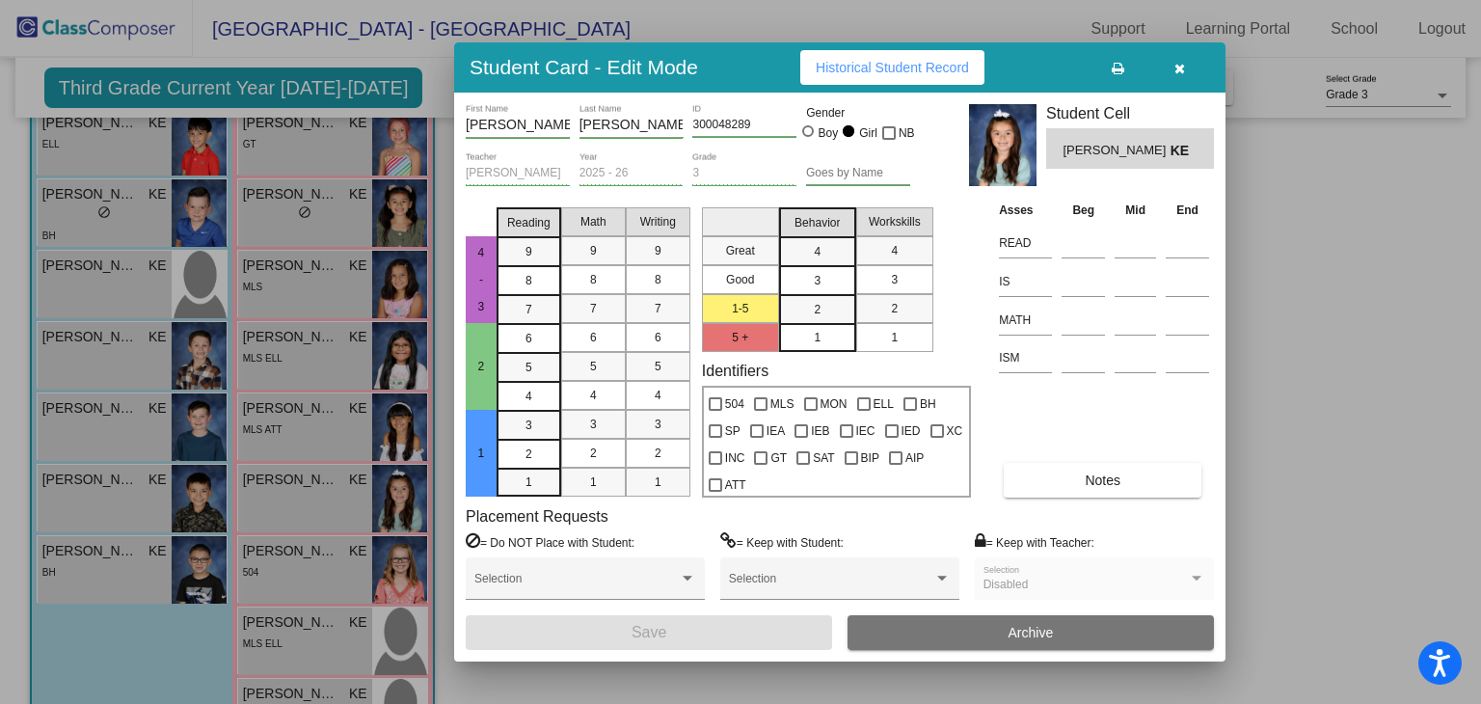
click at [389, 571] on div at bounding box center [740, 352] width 1481 height 704
click at [389, 571] on img at bounding box center [399, 569] width 55 height 67
click at [396, 634] on div at bounding box center [740, 352] width 1481 height 704
click at [396, 634] on img at bounding box center [399, 640] width 55 height 67
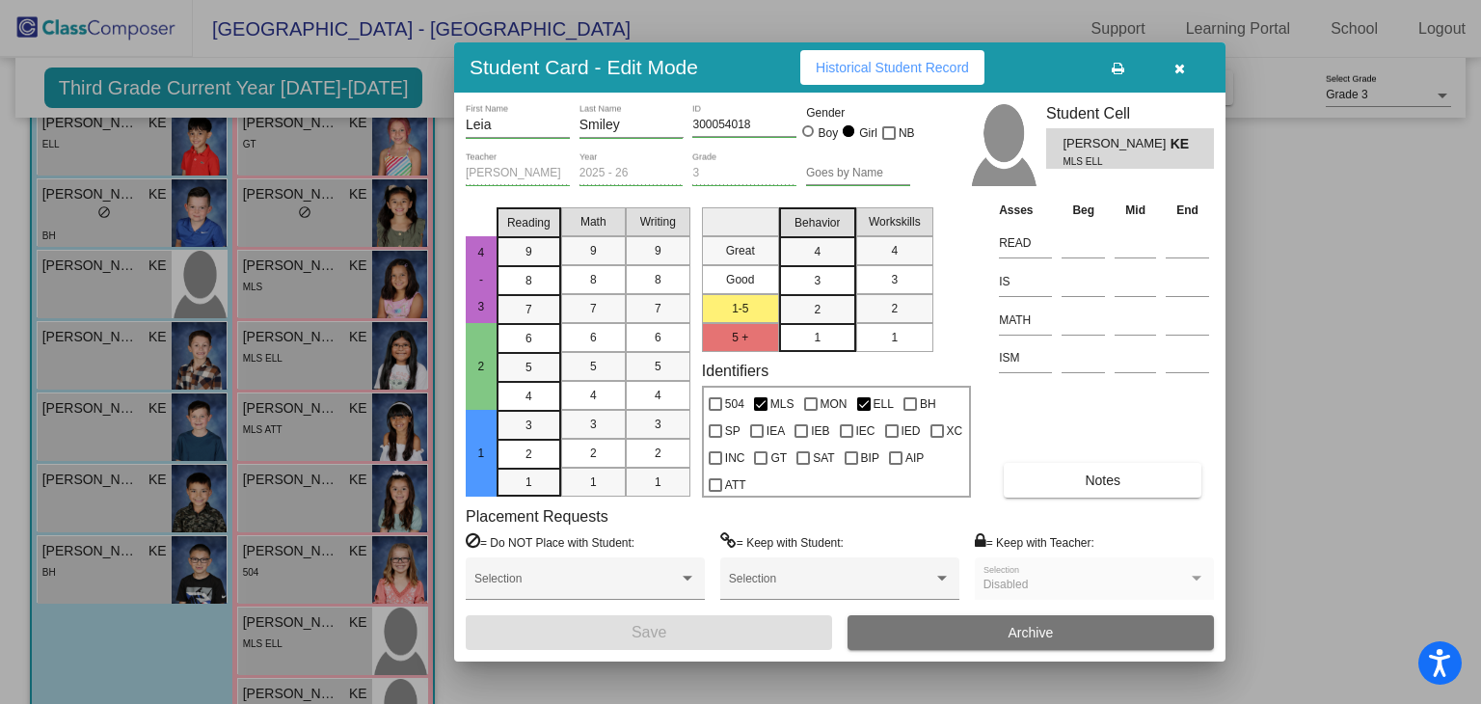
click at [383, 700] on div at bounding box center [740, 352] width 1481 height 704
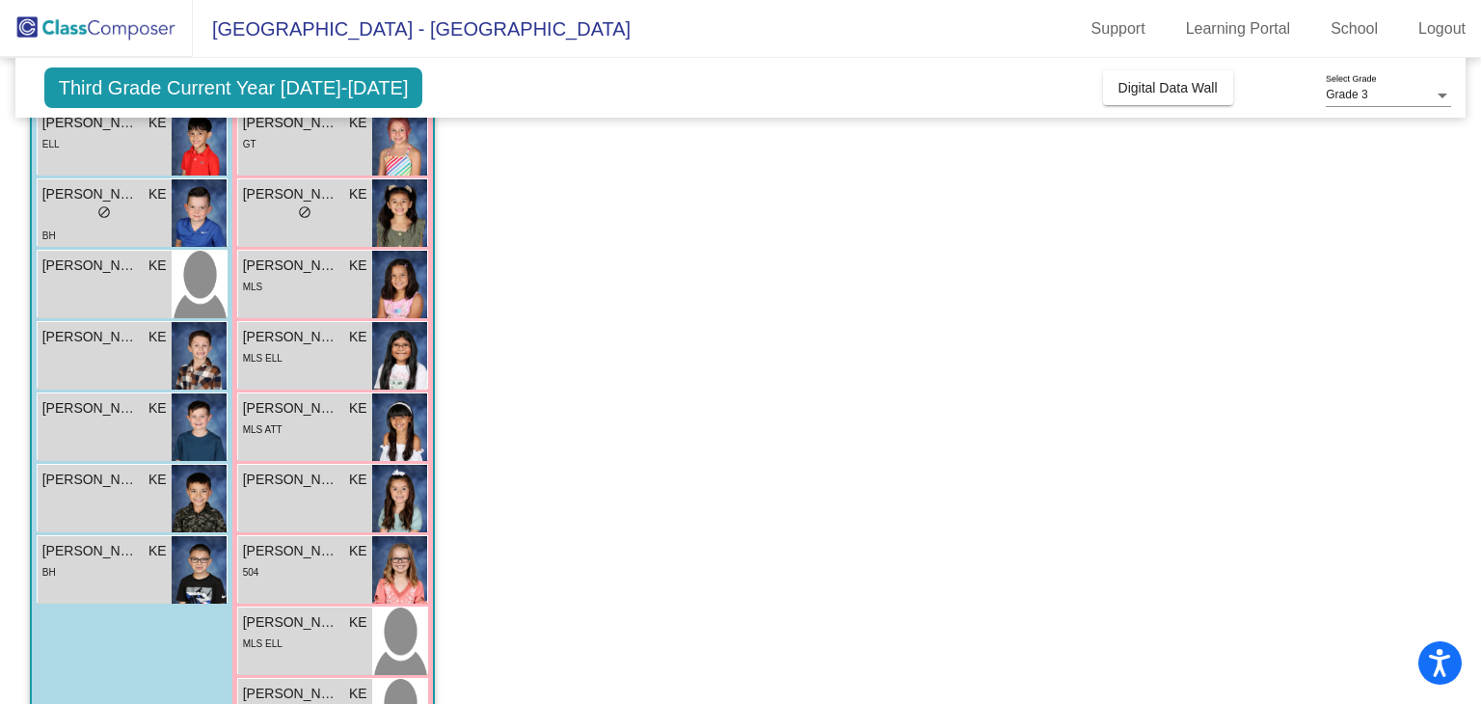
click at [383, 700] on img at bounding box center [399, 712] width 55 height 67
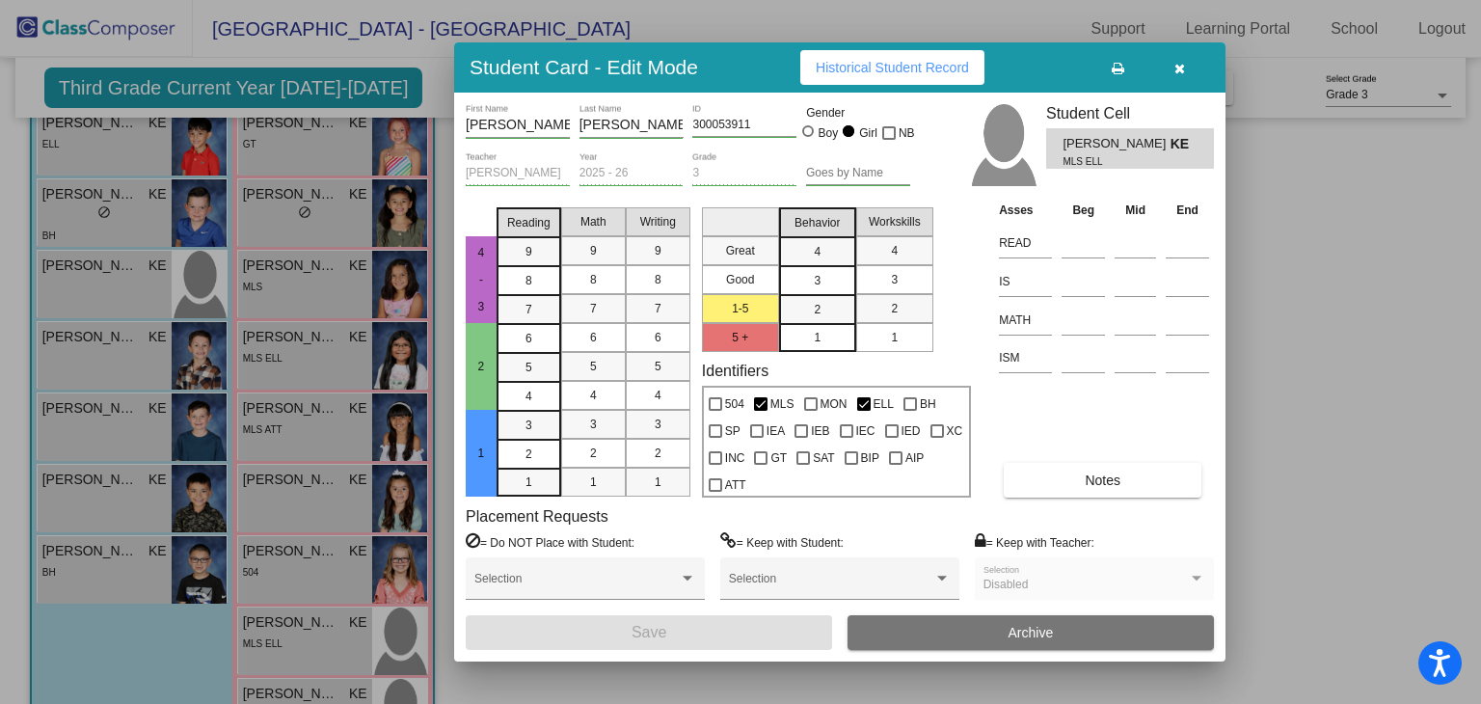
click at [1179, 75] on button "button" at bounding box center [1179, 67] width 62 height 35
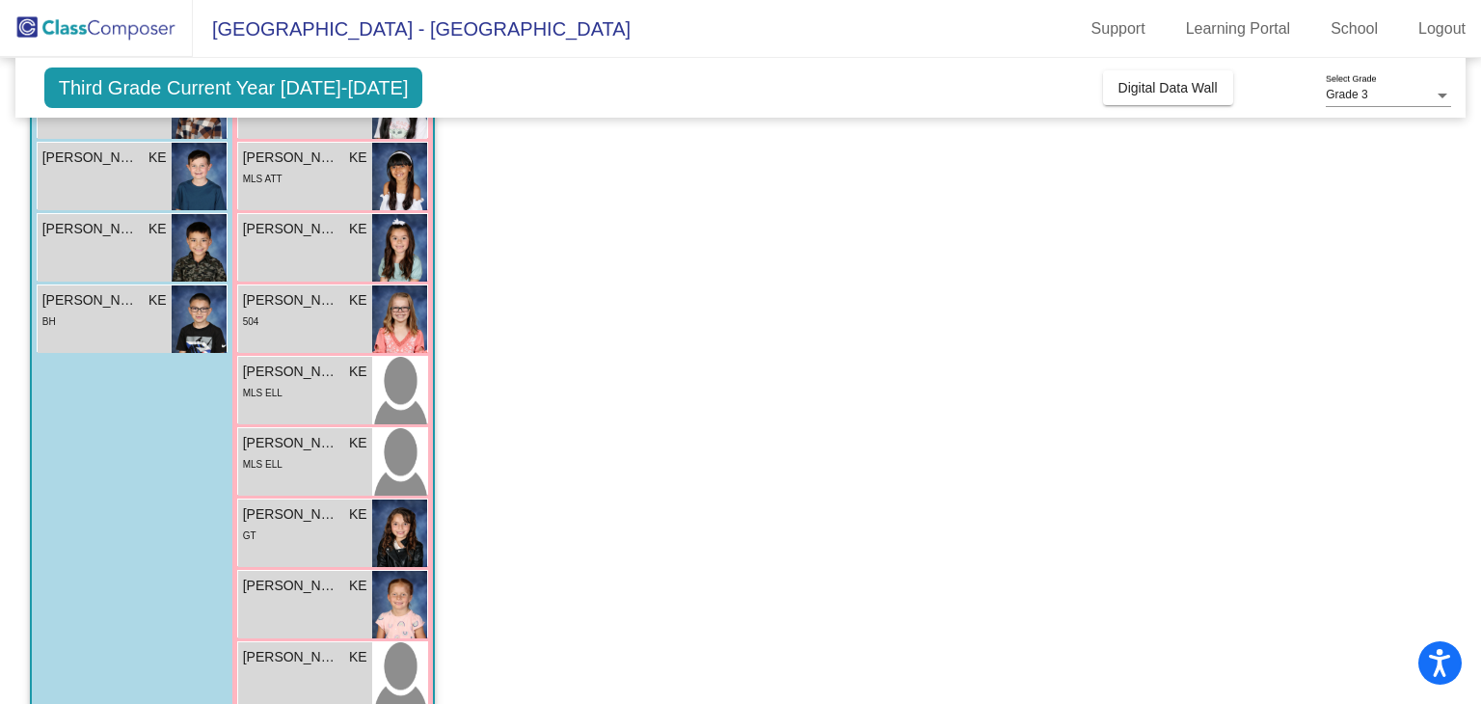
scroll to position [562, 0]
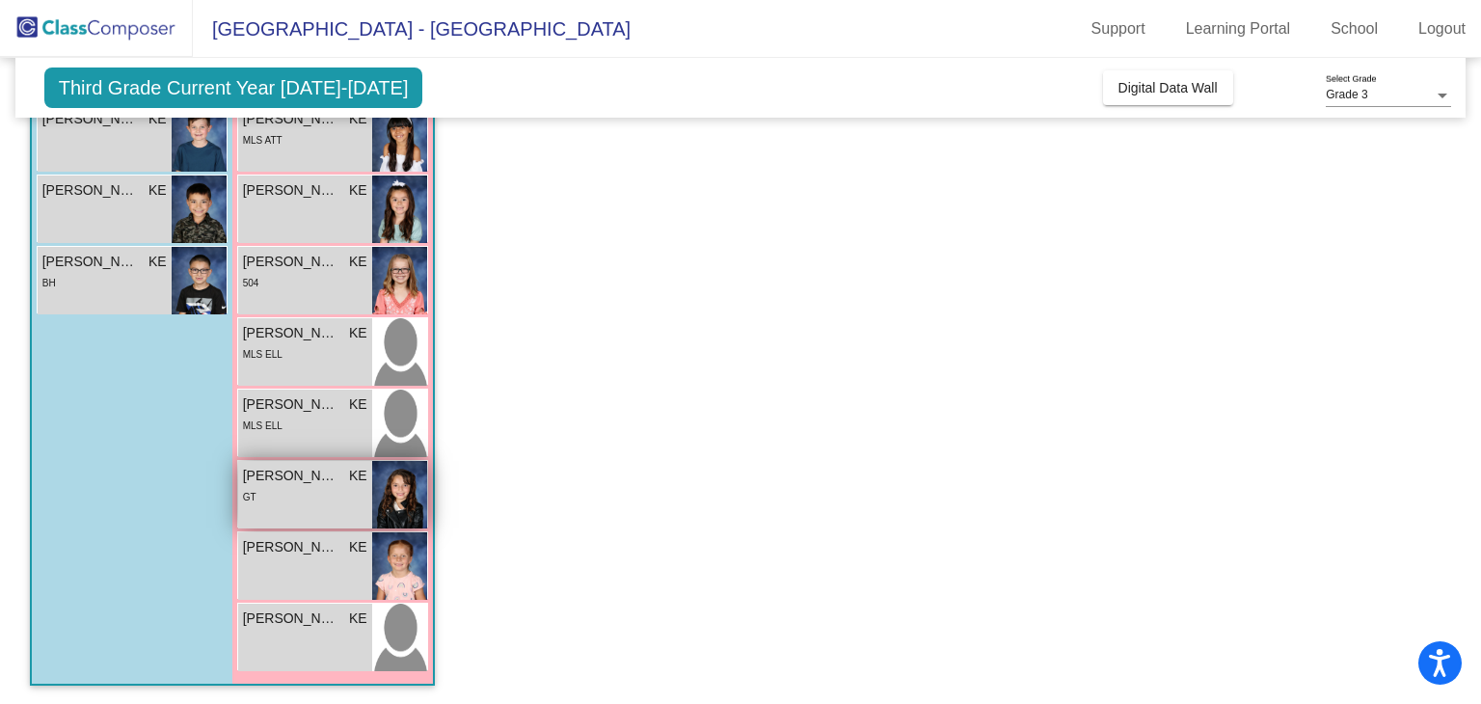
click at [397, 483] on img at bounding box center [399, 494] width 55 height 67
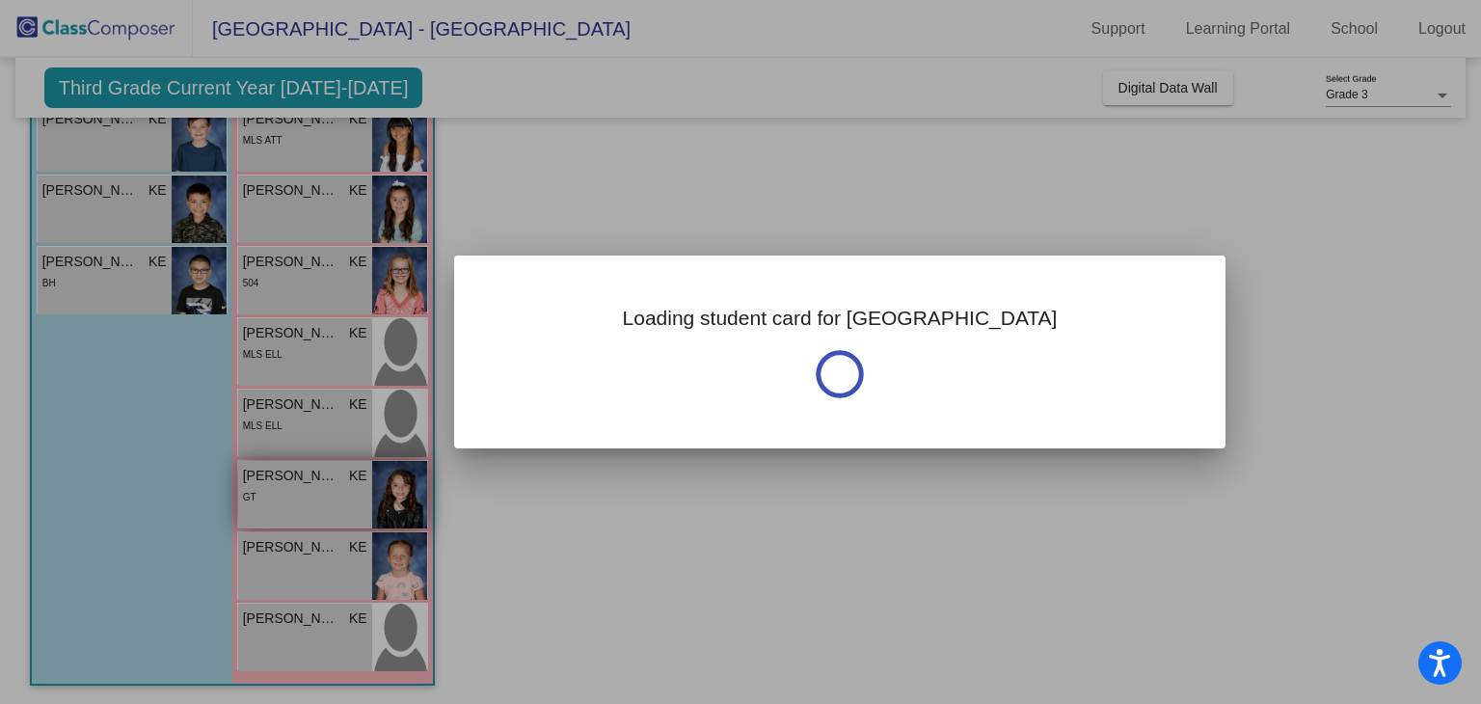
click at [397, 483] on div at bounding box center [740, 352] width 1481 height 704
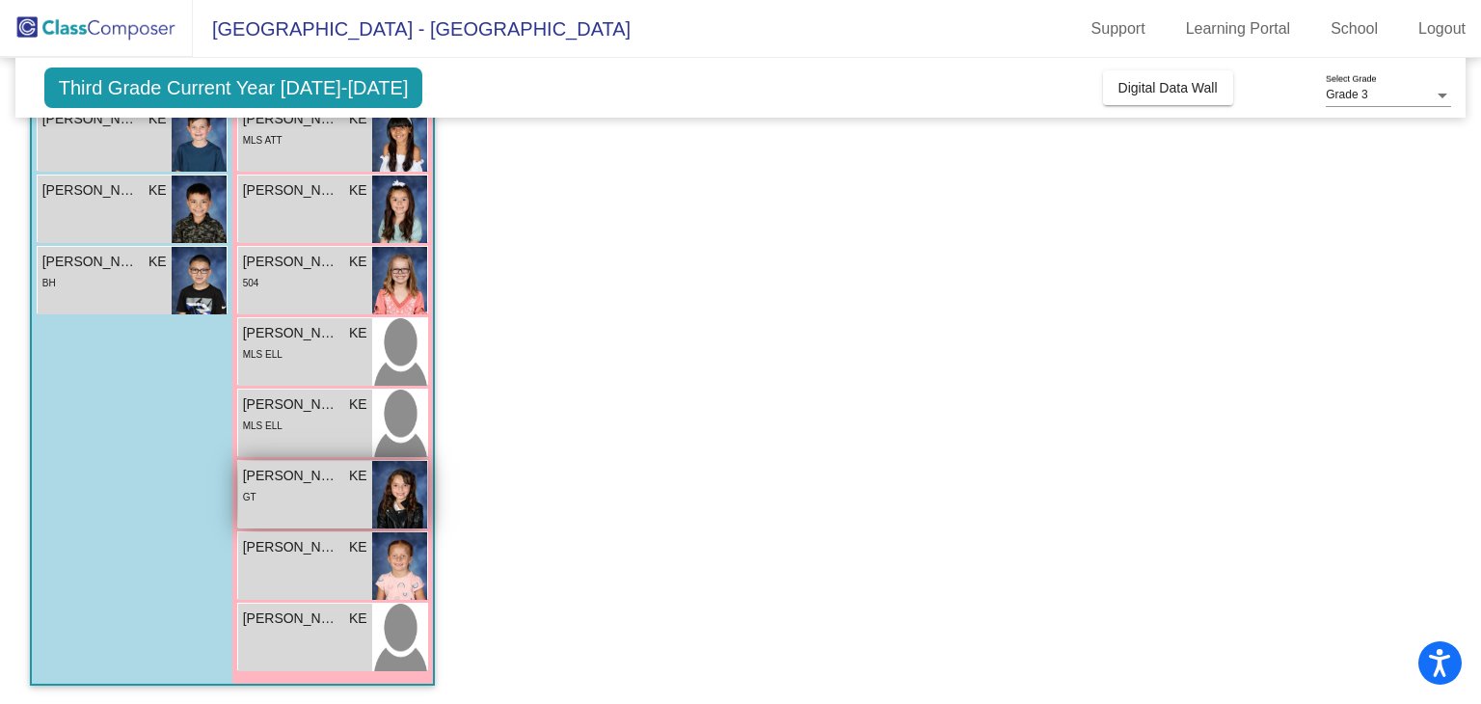
click at [397, 483] on img at bounding box center [399, 494] width 55 height 67
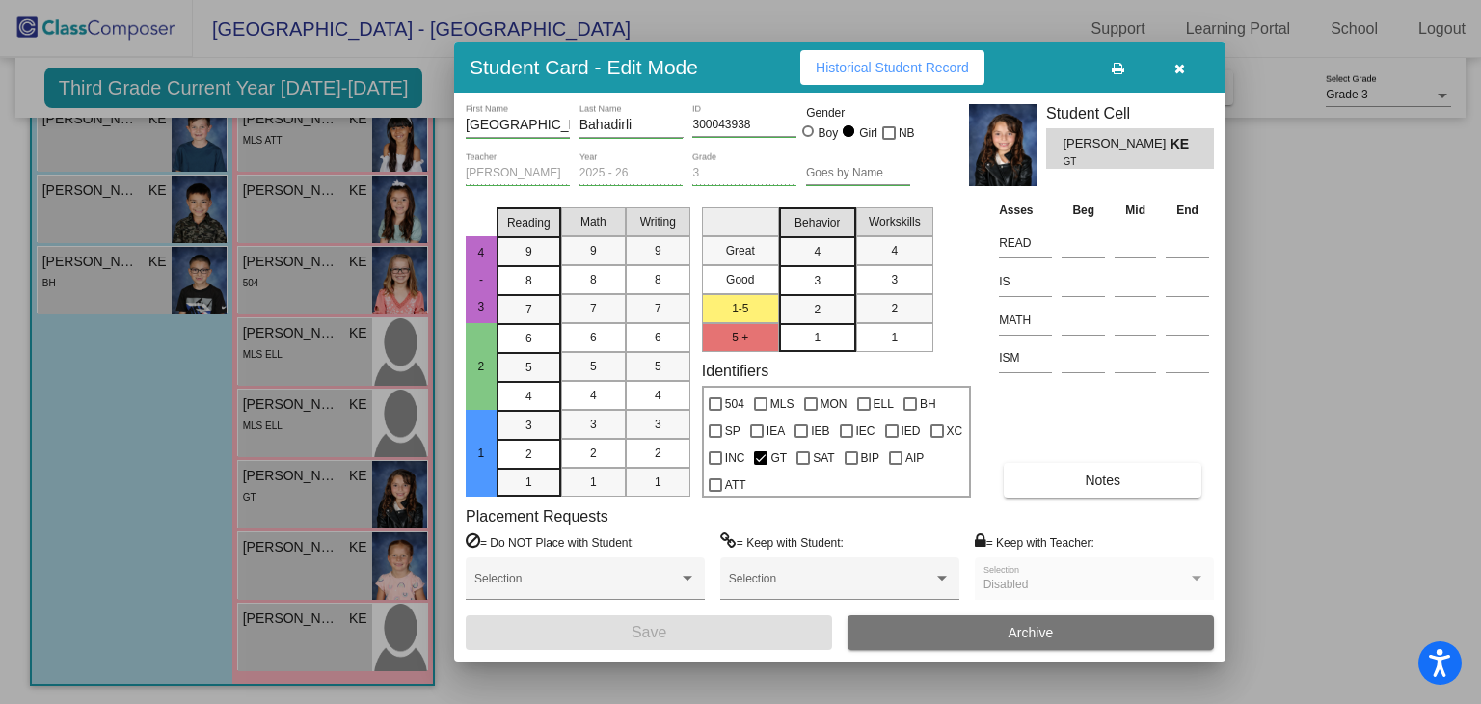
click at [393, 570] on div at bounding box center [740, 352] width 1481 height 704
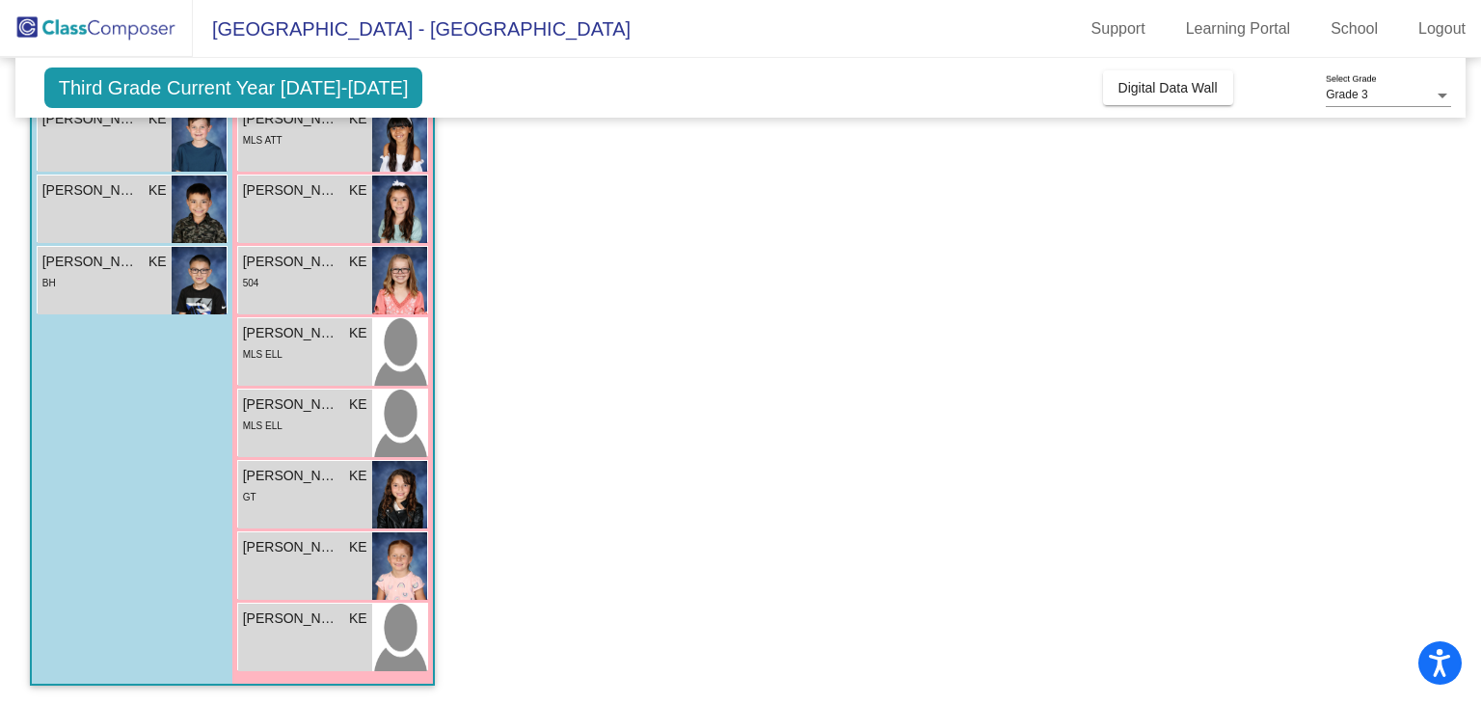
click at [393, 570] on img at bounding box center [399, 565] width 55 height 67
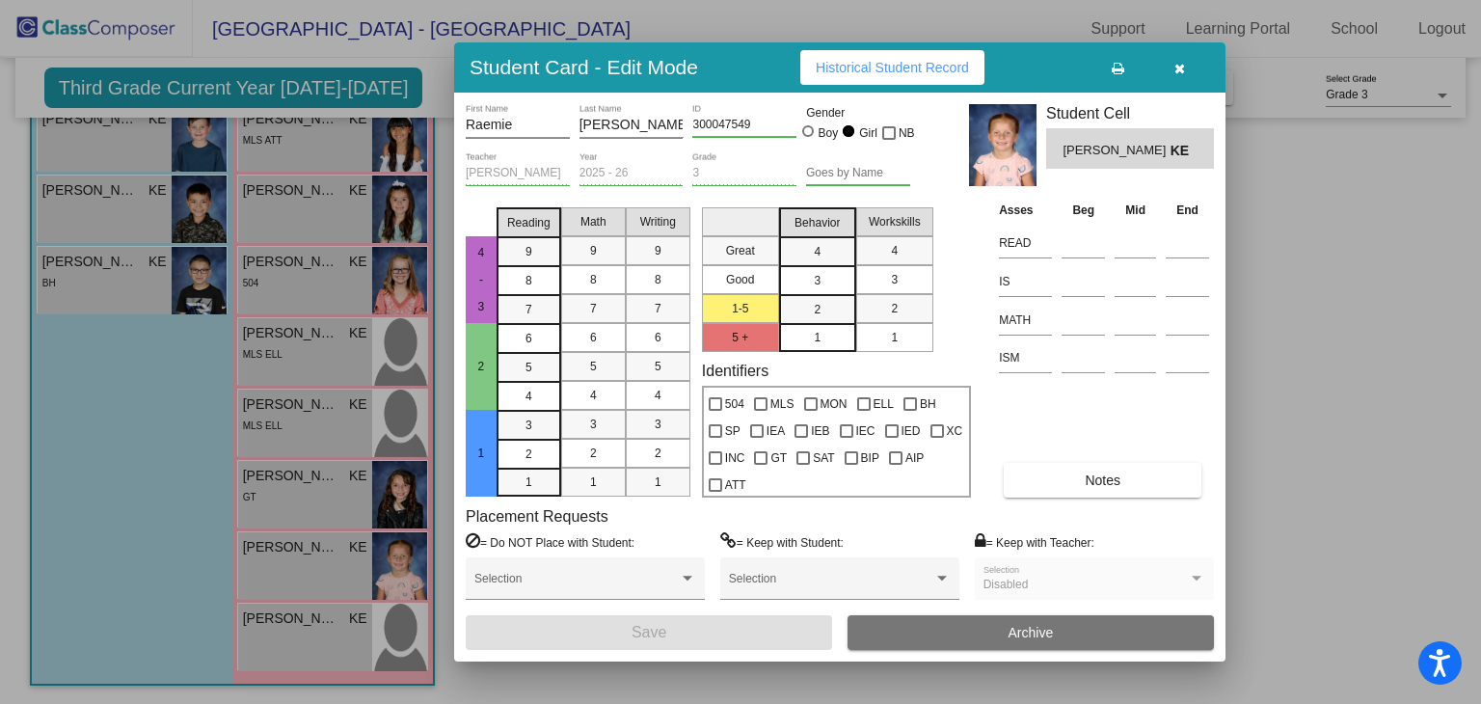
click at [390, 647] on div at bounding box center [740, 352] width 1481 height 704
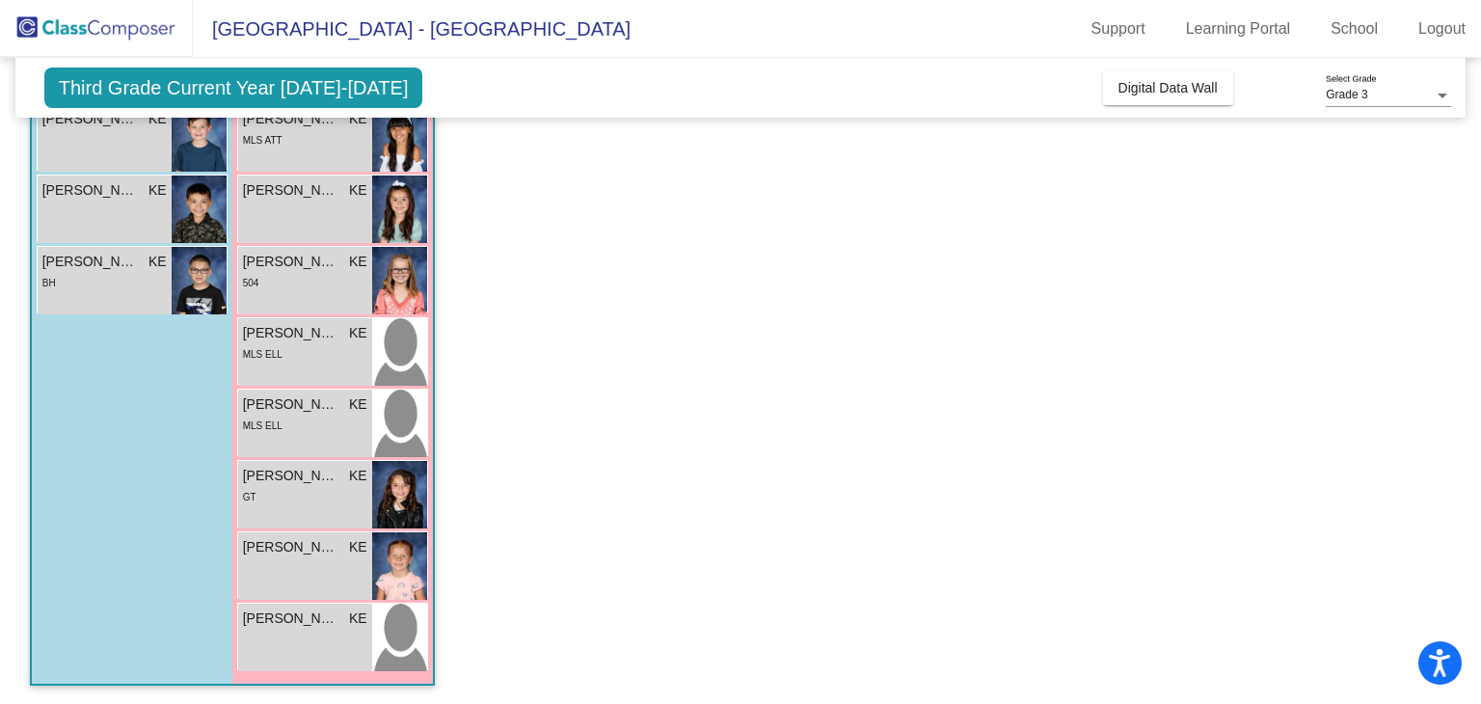
click at [390, 647] on img at bounding box center [399, 636] width 55 height 67
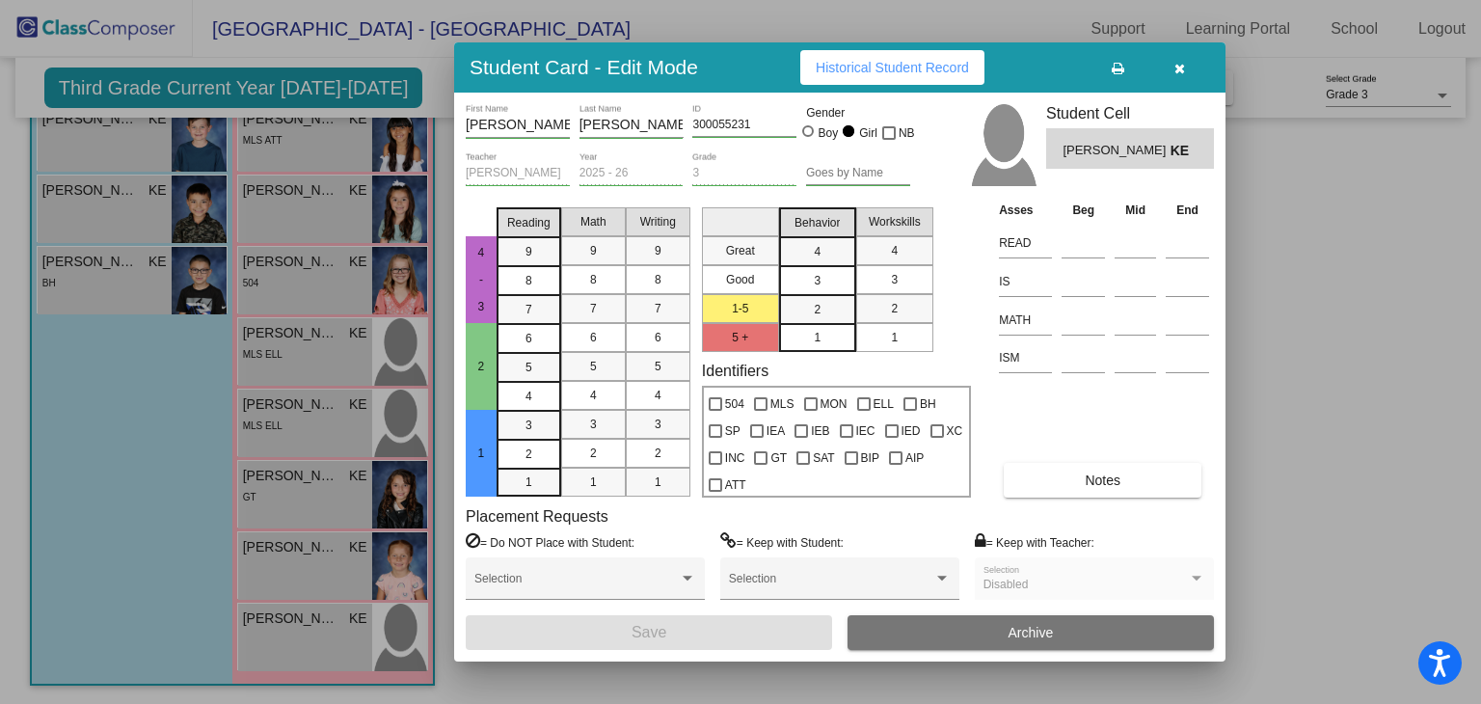
click at [1183, 63] on icon "button" at bounding box center [1179, 68] width 11 height 13
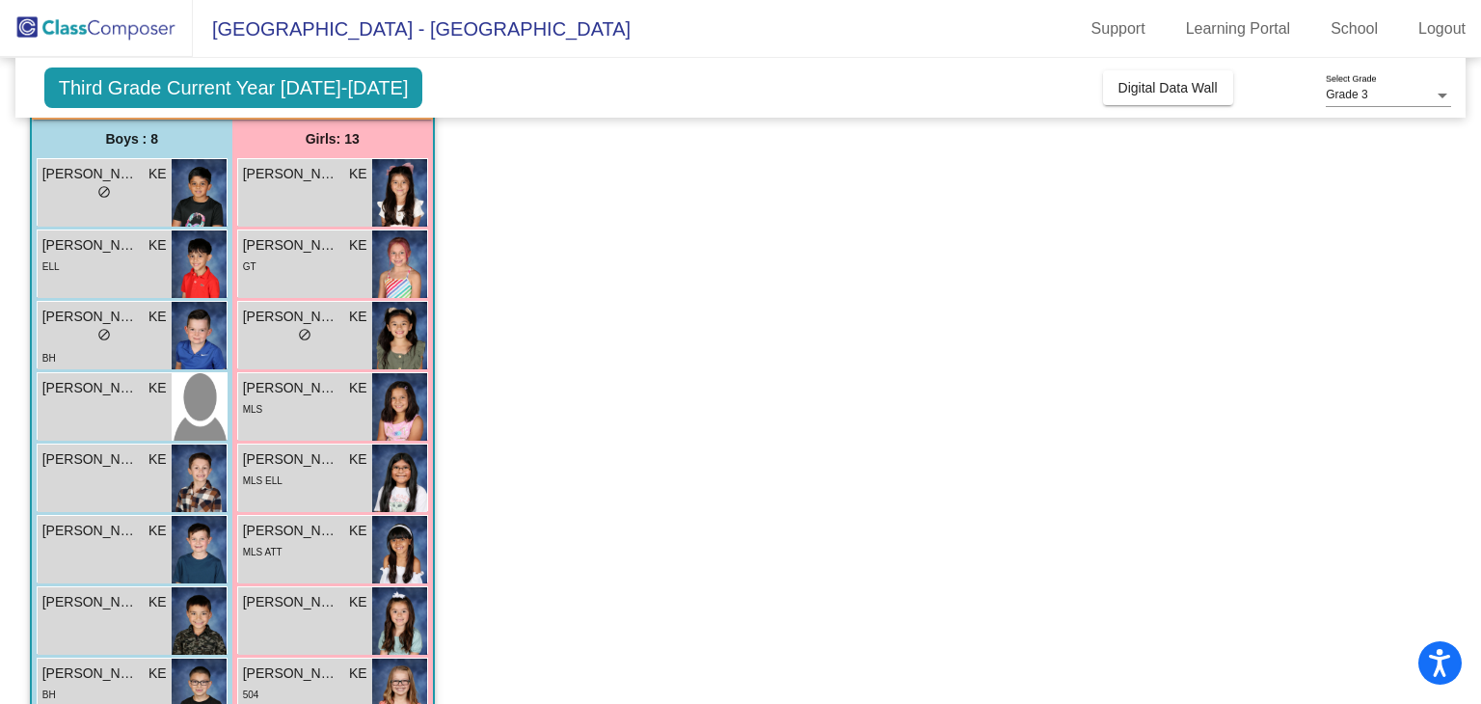
scroll to position [150, 0]
